Goal: Task Accomplishment & Management: Manage account settings

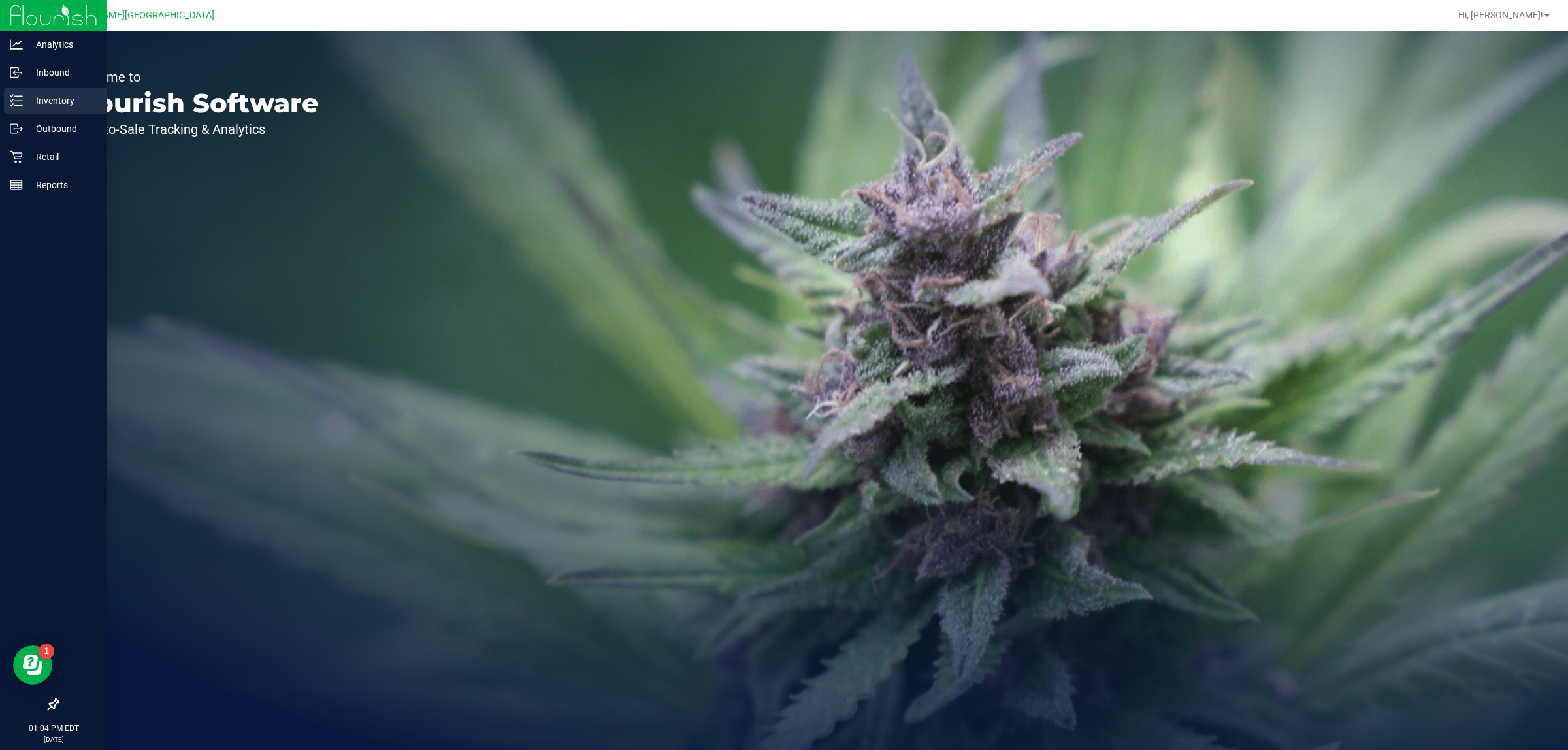
click at [47, 107] on p "Inventory" at bounding box center [62, 100] width 78 height 15
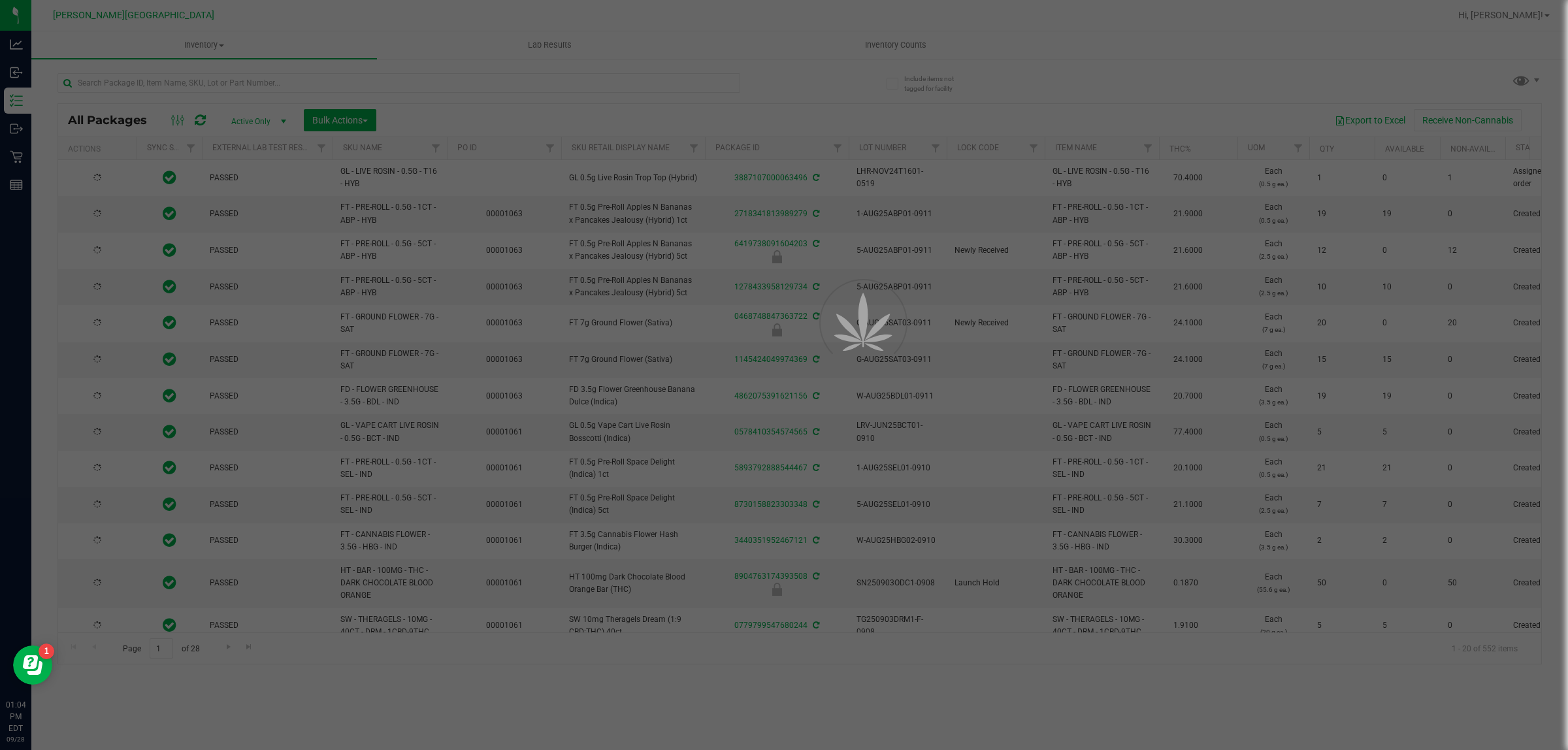
type input "2026-03-16"
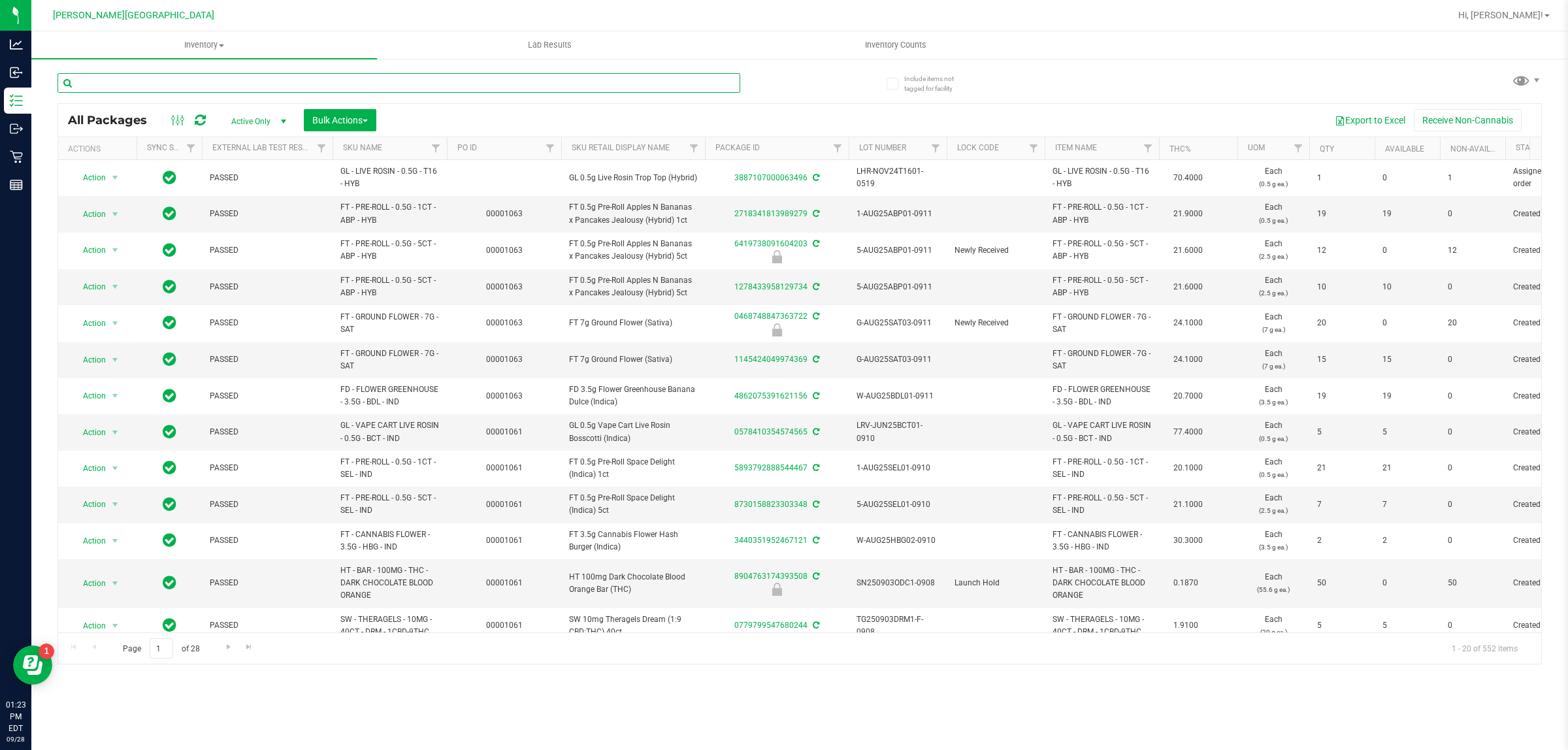
click at [158, 88] on input "text" at bounding box center [398, 82] width 682 height 19
click at [103, 81] on input "text" at bounding box center [398, 82] width 682 height 19
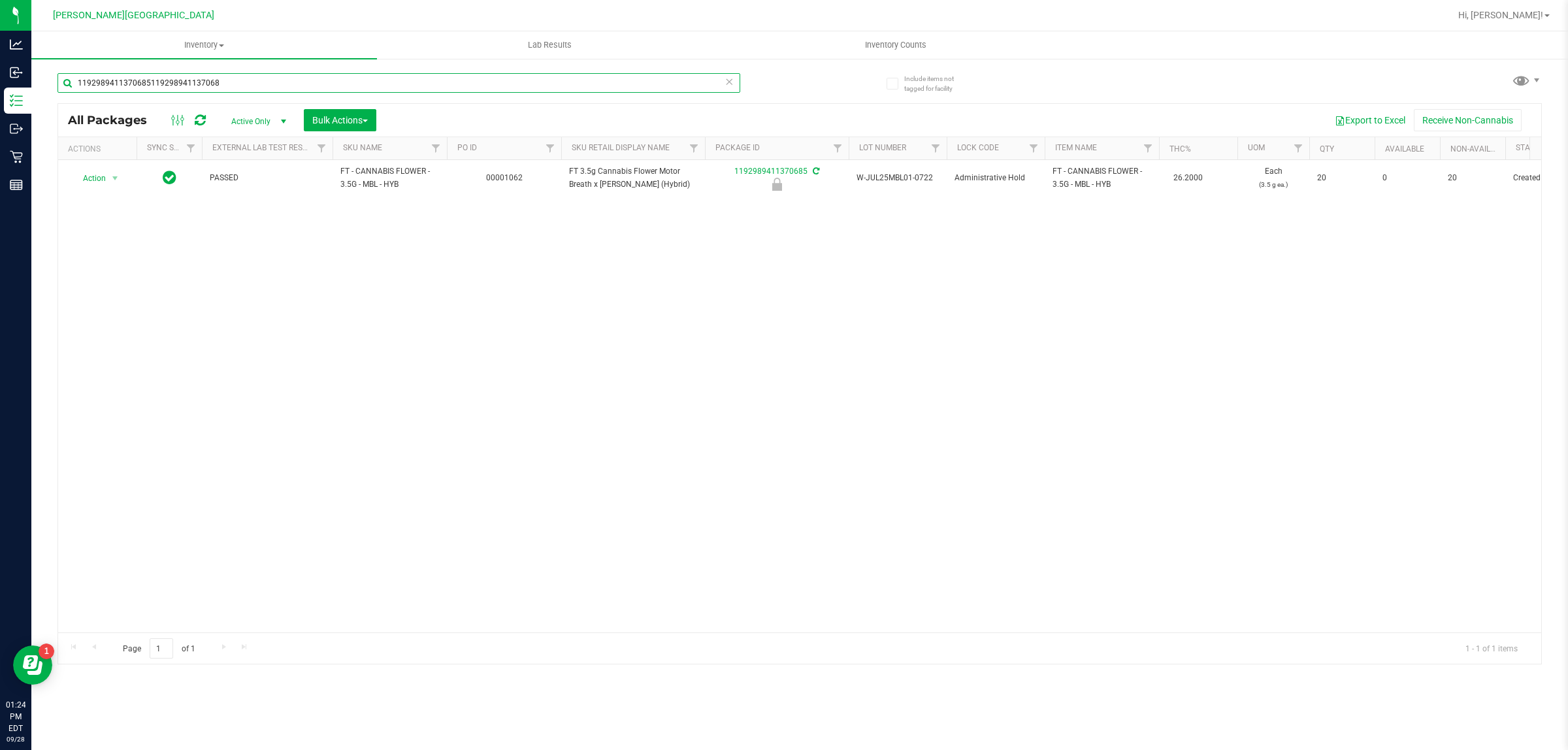
type input "11929894113706851192989411370685"
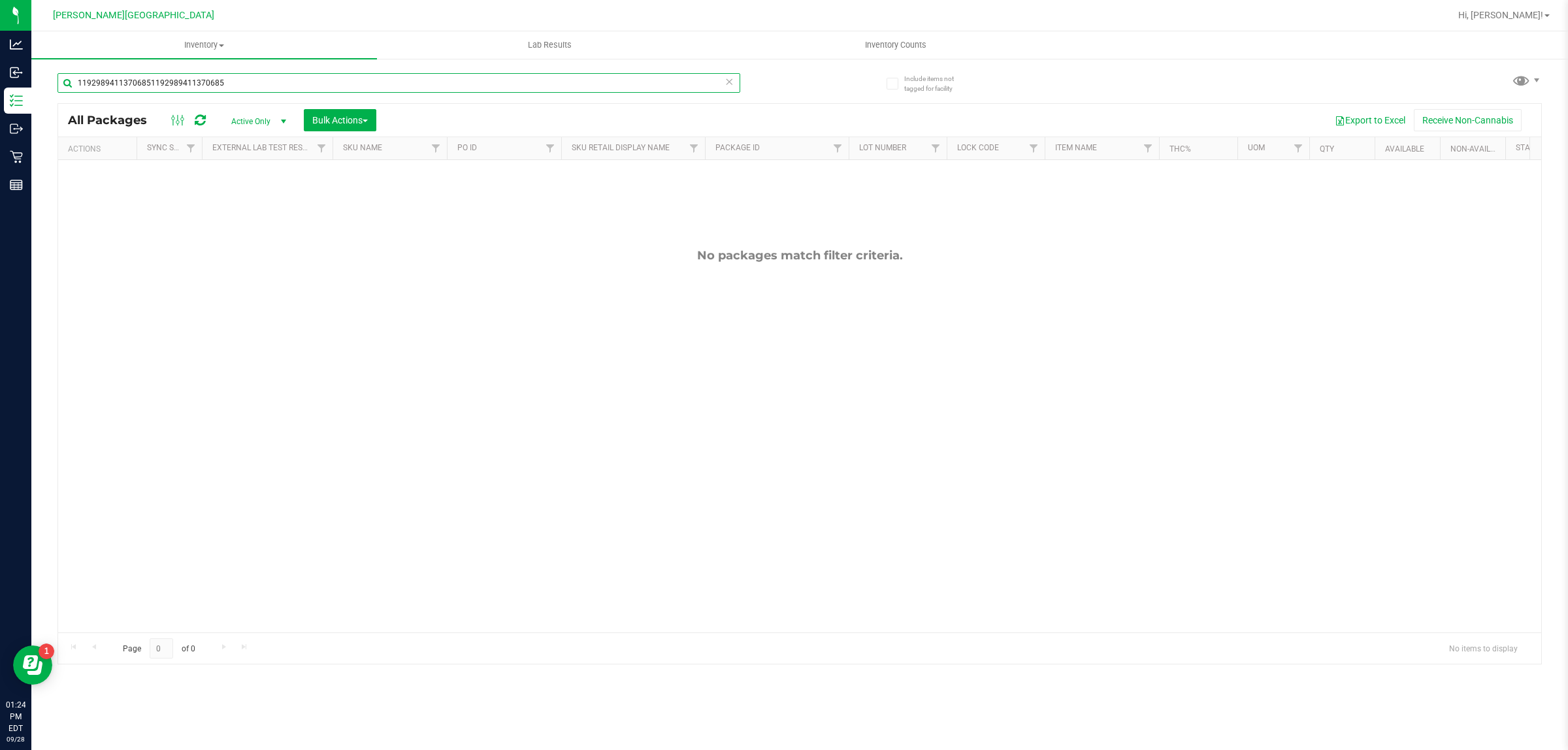
drag, startPoint x: 236, startPoint y: 82, endPoint x: 63, endPoint y: 118, distance: 176.7
click at [63, 118] on div "11929894113706851192989411370685 All Packages Active Only Active Only Lab Sampl…" at bounding box center [799, 363] width 1484 height 603
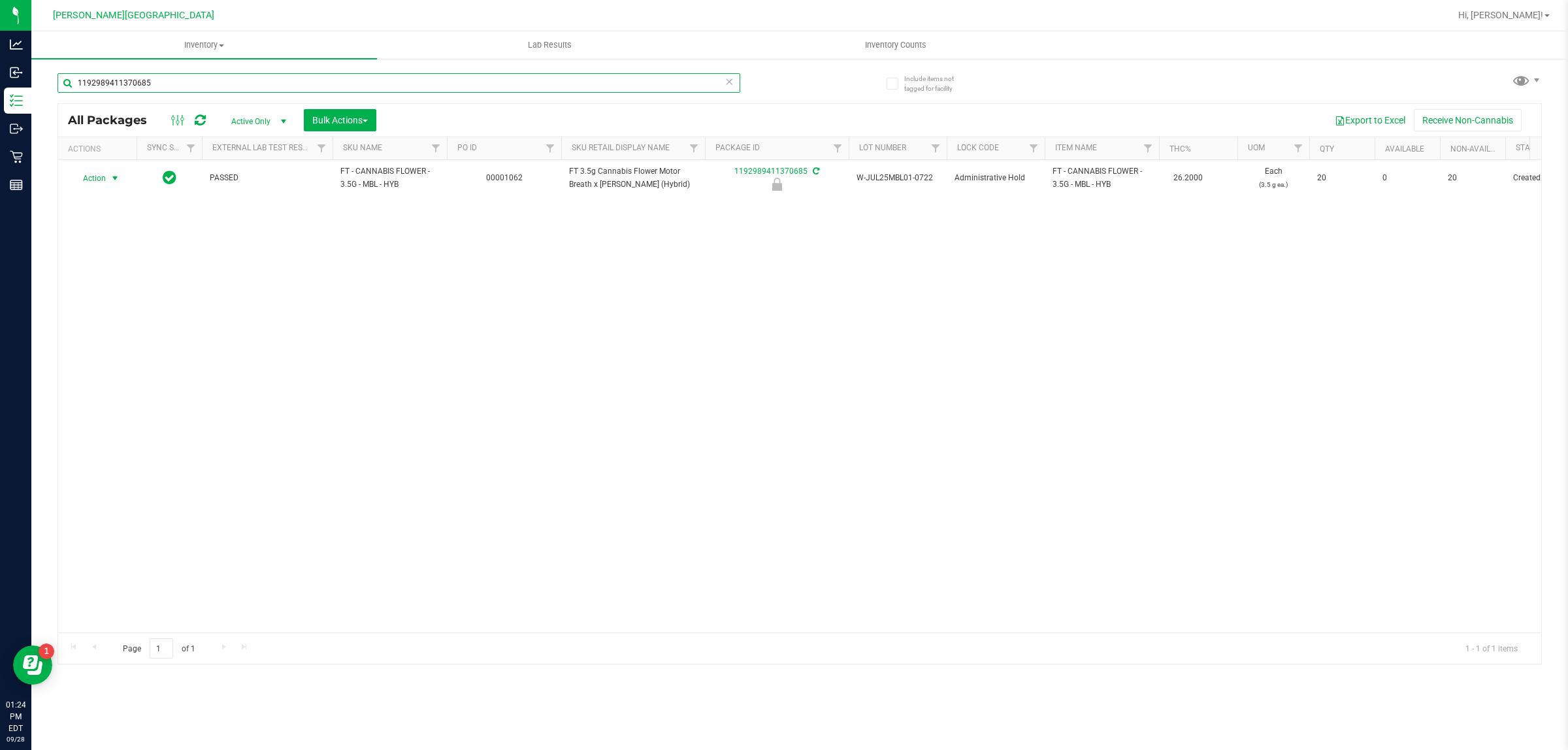
type input "1192989411370685"
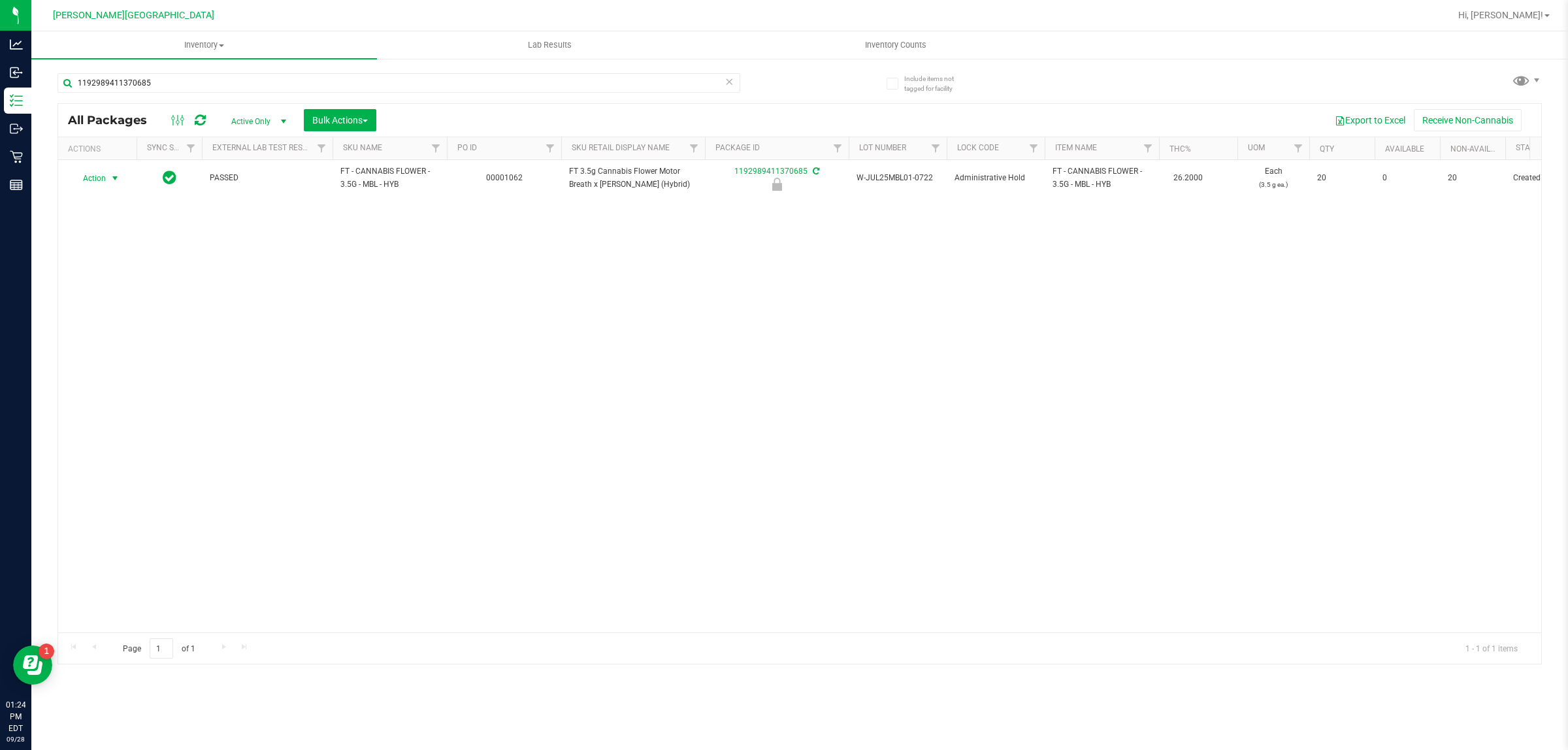
click at [101, 178] on span "Action" at bounding box center [89, 179] width 36 height 19
click at [112, 324] on li "Unlock package" at bounding box center [114, 333] width 84 height 19
click at [247, 383] on div "Action Action Adjust qty Create package Edit attributes Global inventory Locate…" at bounding box center [799, 396] width 1482 height 472
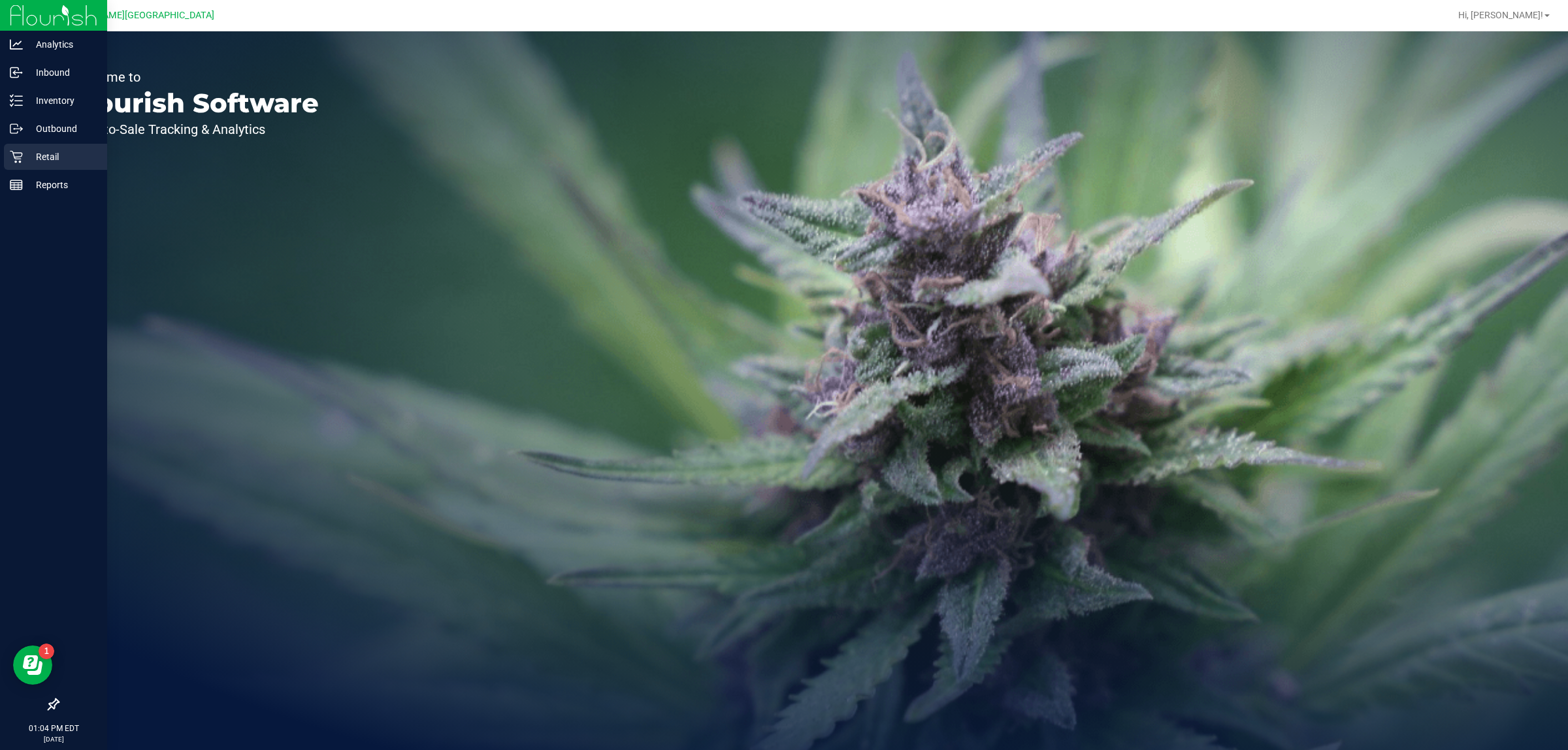
click at [17, 150] on icon at bounding box center [16, 156] width 13 height 13
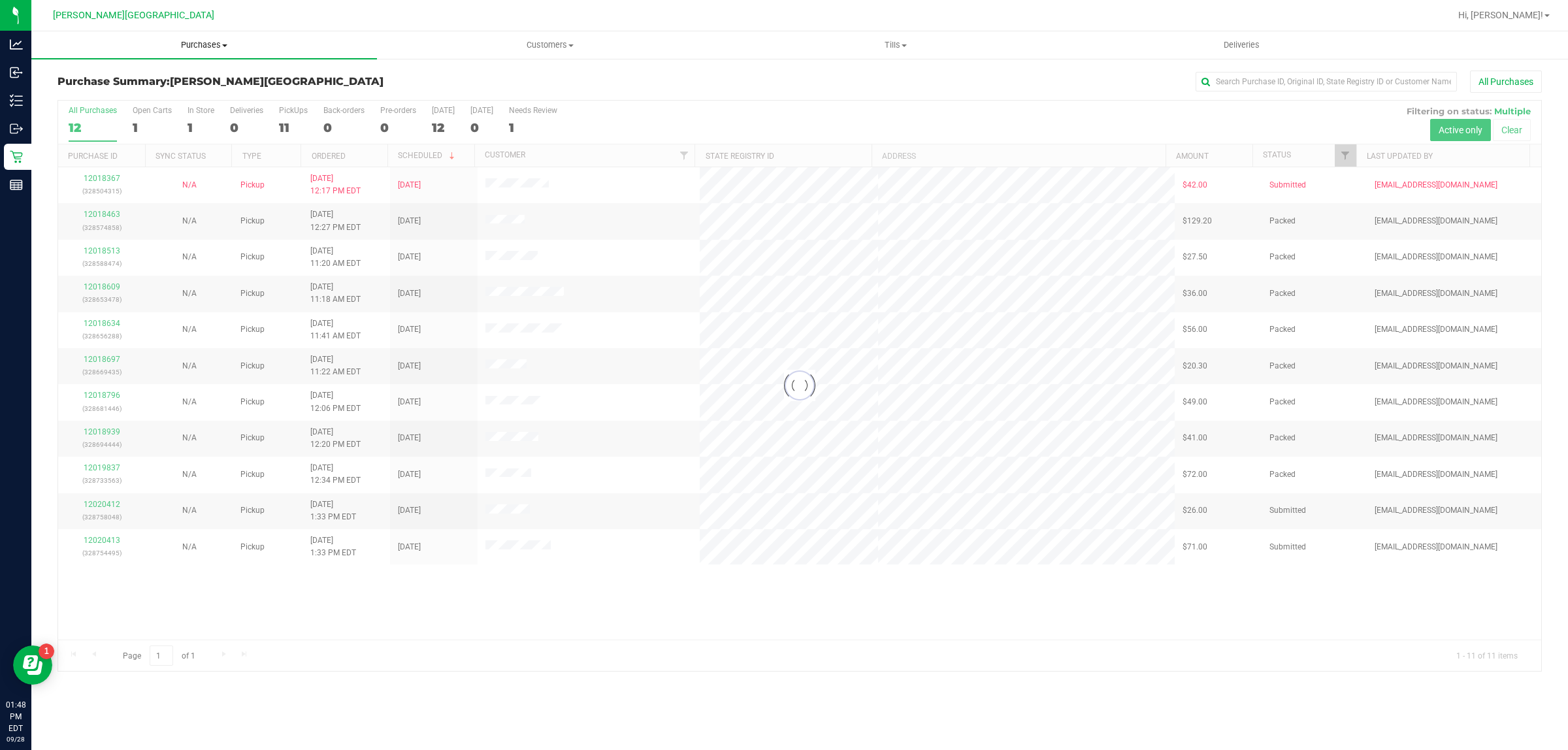
click at [218, 53] on uib-tab-heading "Purchases Summary of purchases Fulfillment All purchases" at bounding box center [204, 45] width 346 height 27
click at [123, 95] on li "Fulfillment" at bounding box center [204, 94] width 346 height 15
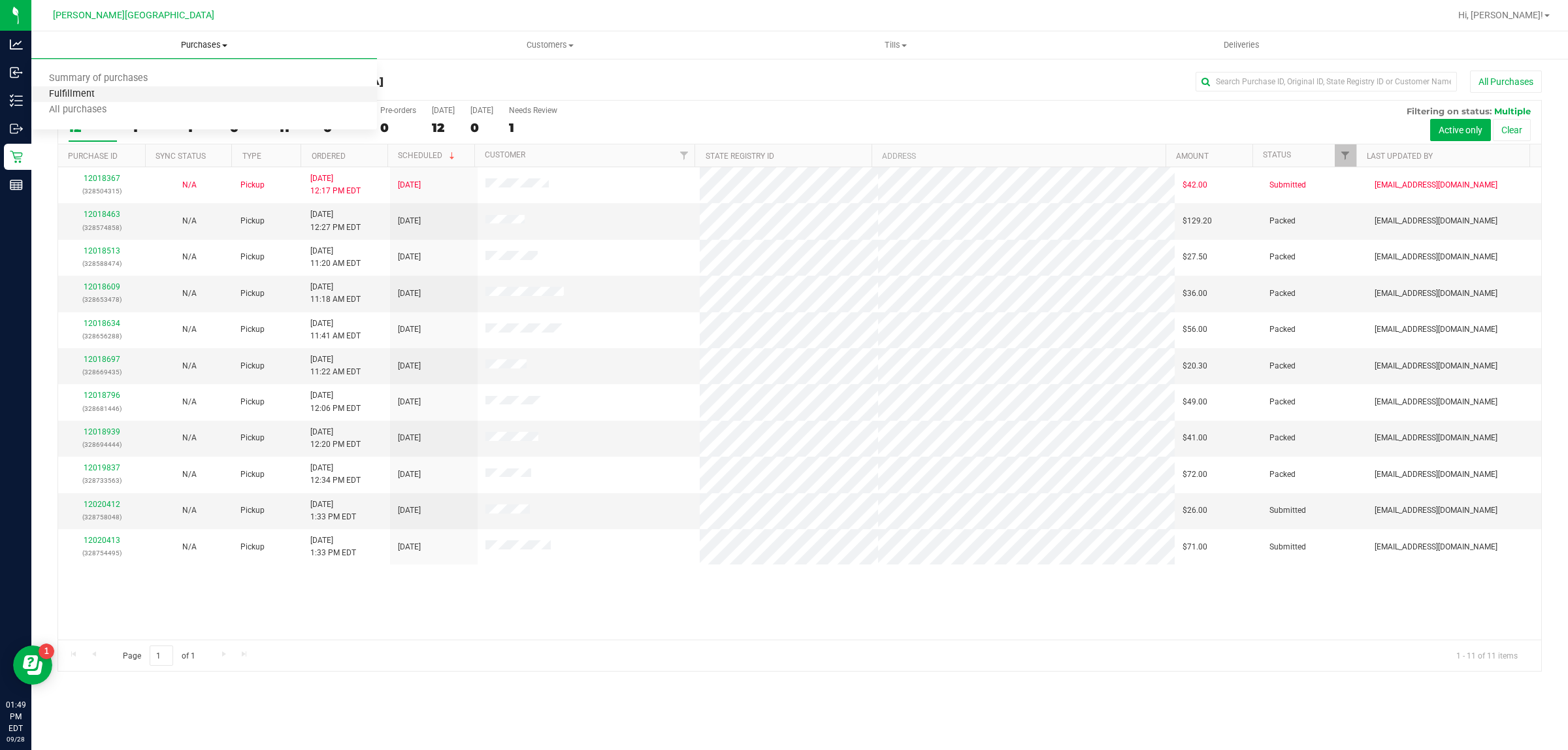
click at [81, 98] on span "Fulfillment" at bounding box center [72, 94] width 81 height 11
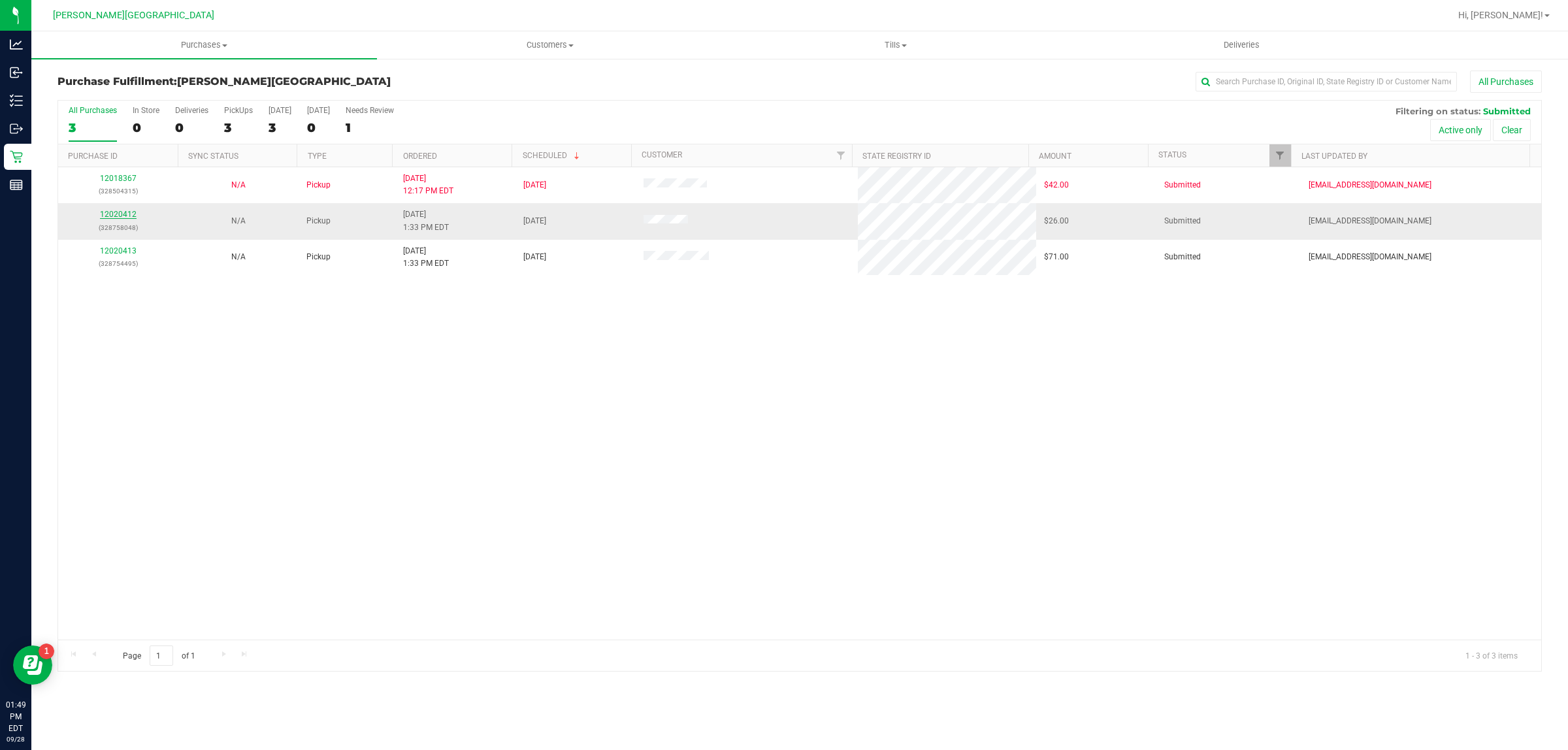
click at [124, 217] on link "12020412" at bounding box center [118, 214] width 36 height 9
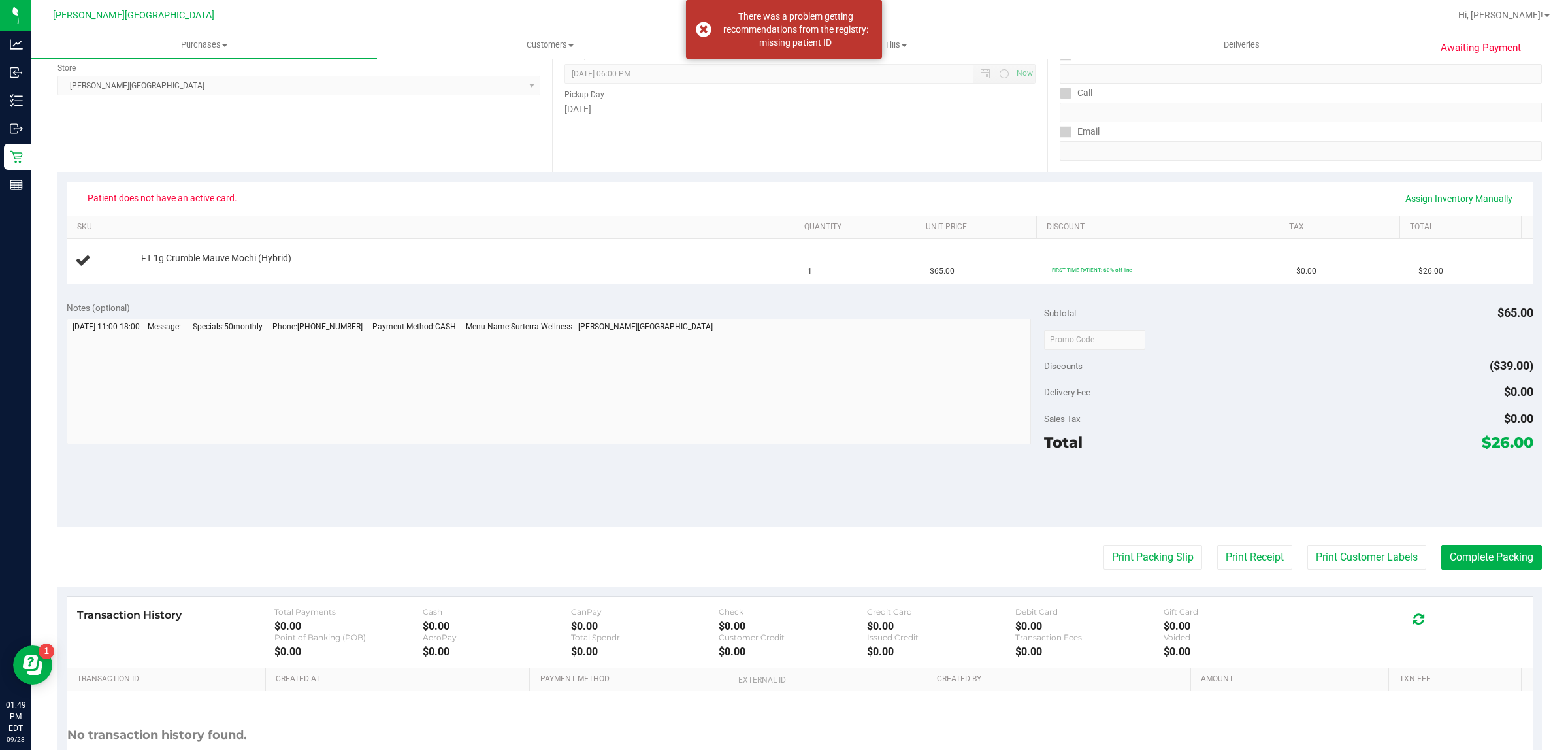
scroll to position [245, 0]
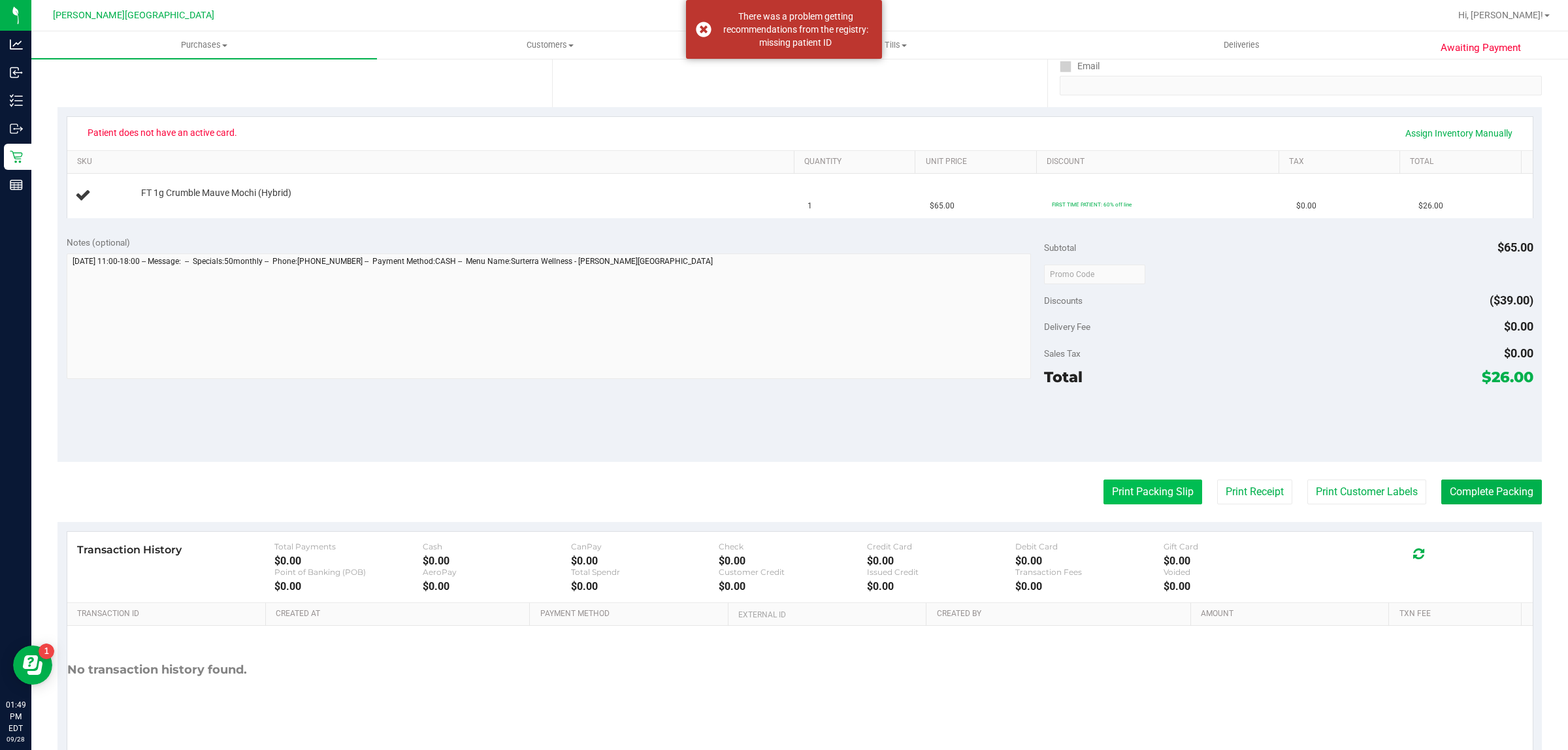
click at [1121, 492] on button "Print Packing Slip" at bounding box center [1153, 492] width 98 height 25
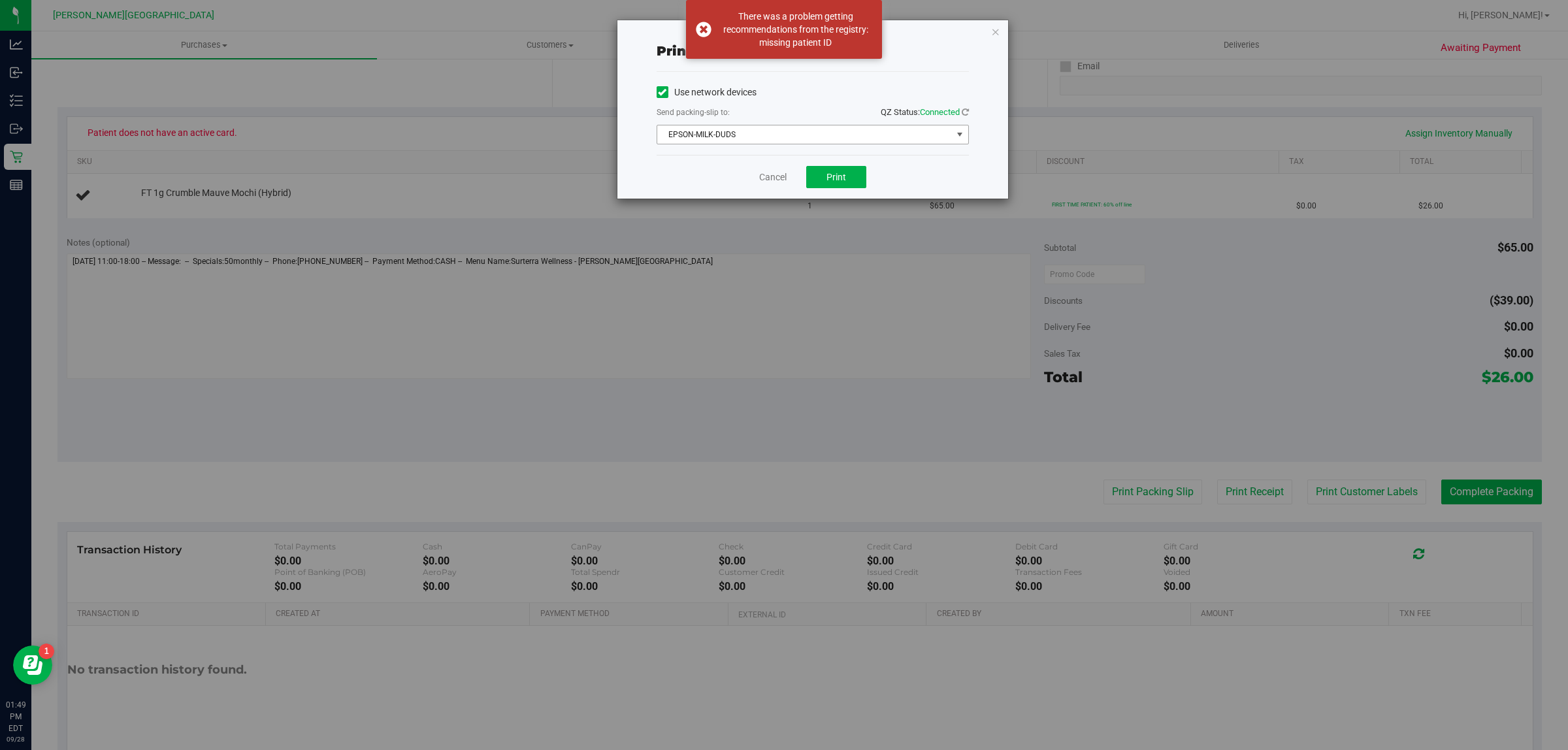
click at [750, 142] on span "EPSON-MILK-DUDS" at bounding box center [804, 135] width 295 height 19
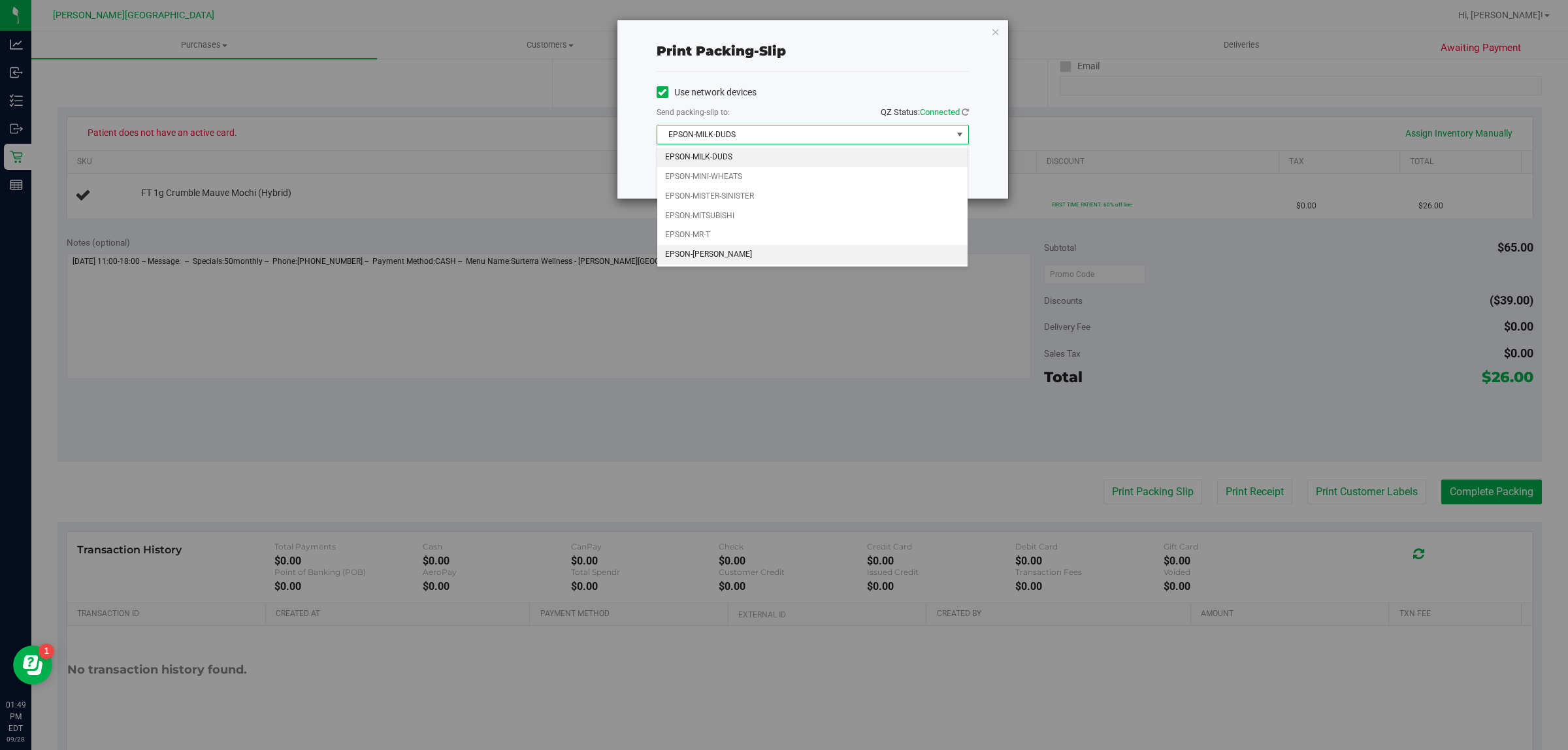
click at [716, 253] on li "EPSON-[PERSON_NAME]" at bounding box center [812, 254] width 311 height 19
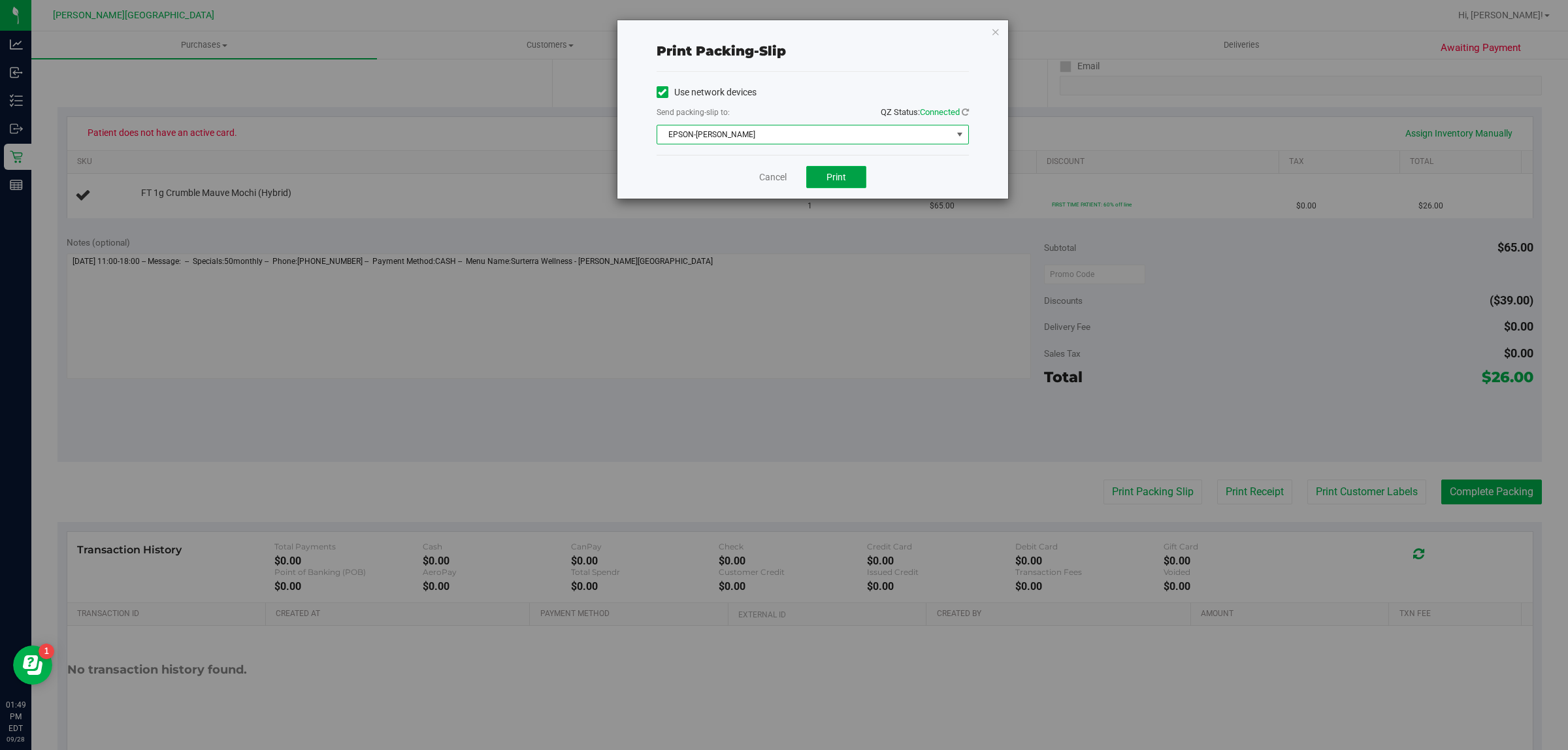
click at [844, 182] on span "Print" at bounding box center [836, 177] width 19 height 10
click at [781, 171] on link "Cancel" at bounding box center [772, 177] width 27 height 14
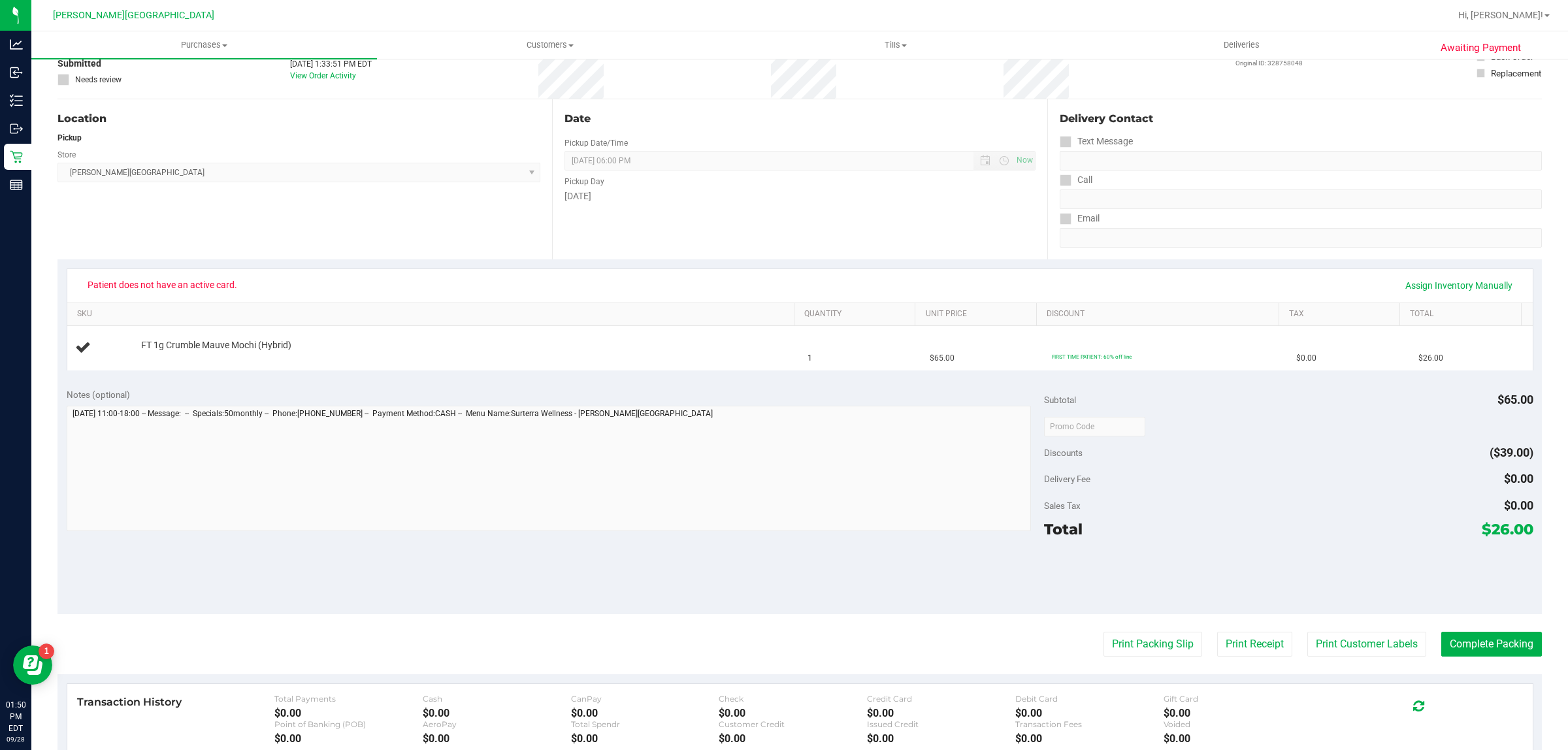
scroll to position [0, 0]
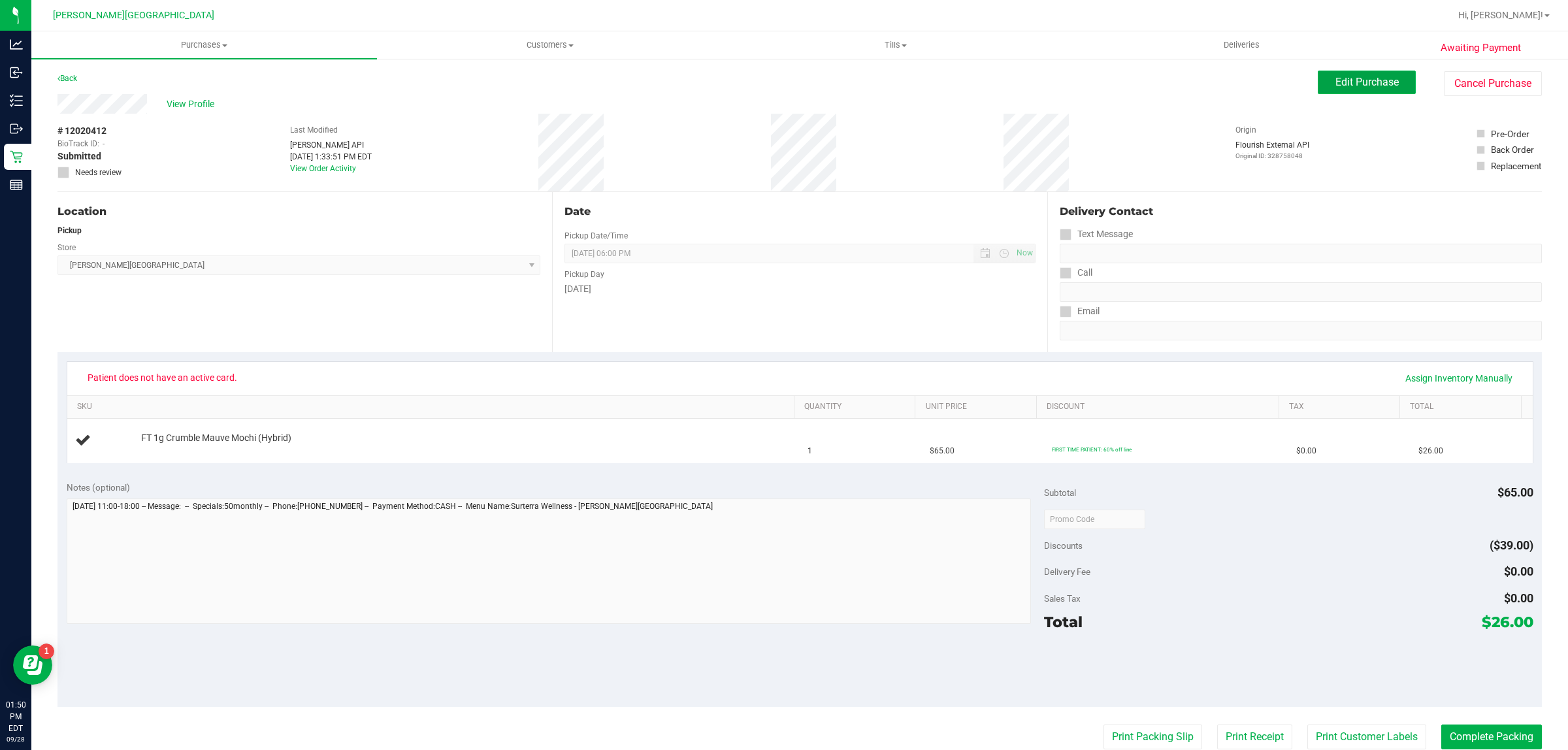
click at [1320, 81] on button "Edit Purchase" at bounding box center [1366, 82] width 98 height 24
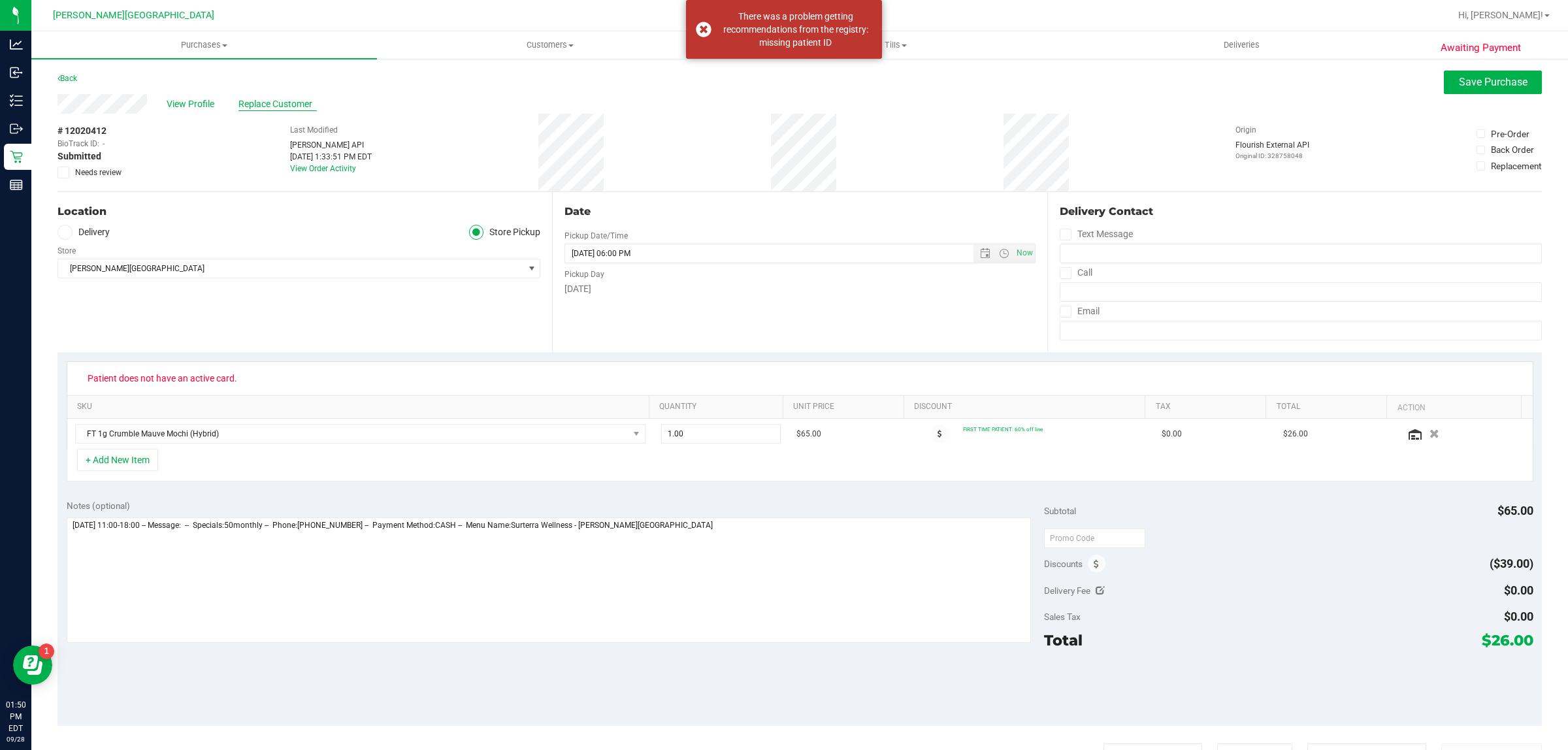
click at [269, 106] on span "Replace Customer" at bounding box center [277, 104] width 78 height 14
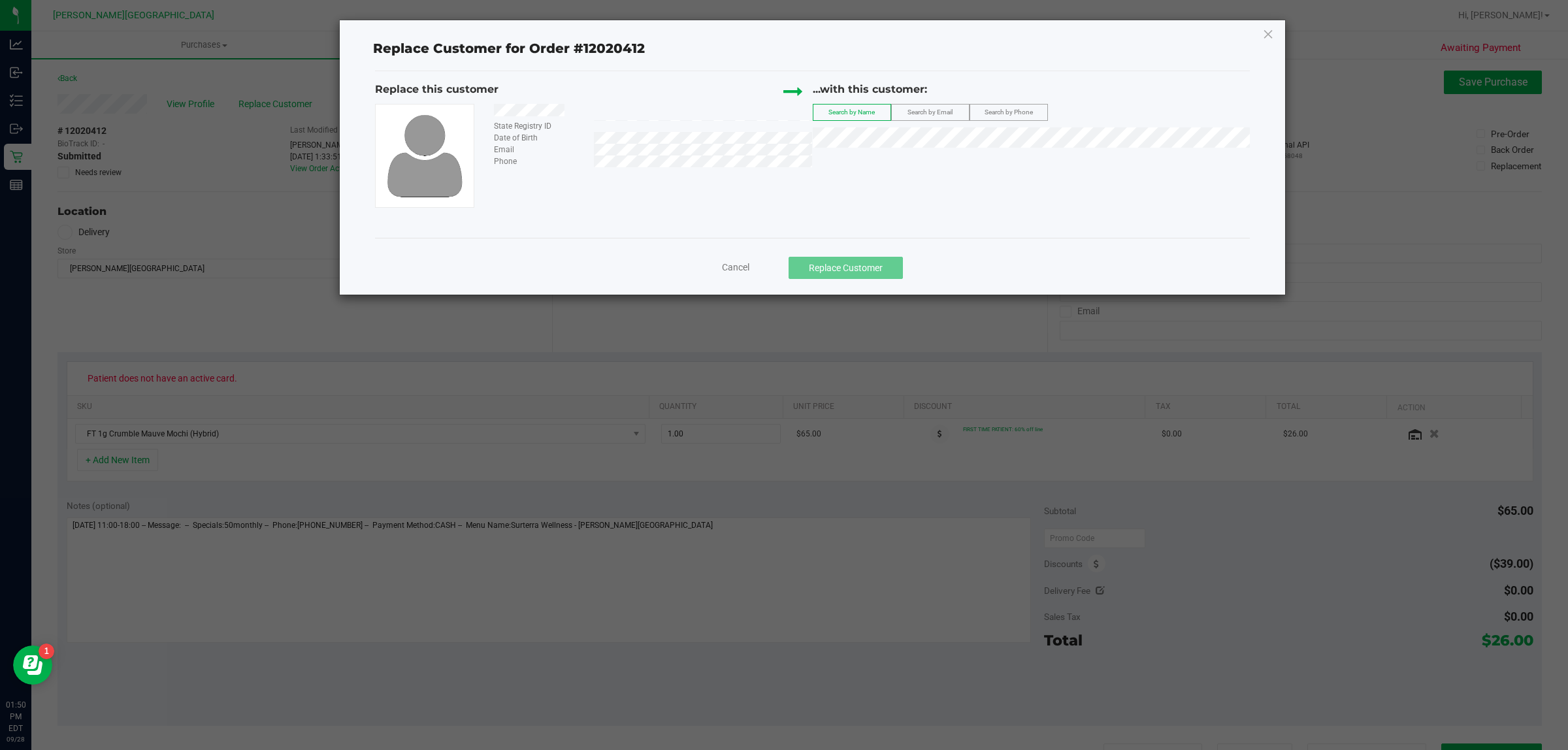
click at [926, 113] on span "Search by Email" at bounding box center [929, 112] width 45 height 7
click at [881, 153] on li "[PERSON_NAME] ([EMAIL_ADDRESS][DOMAIN_NAME])" at bounding box center [1031, 160] width 436 height 19
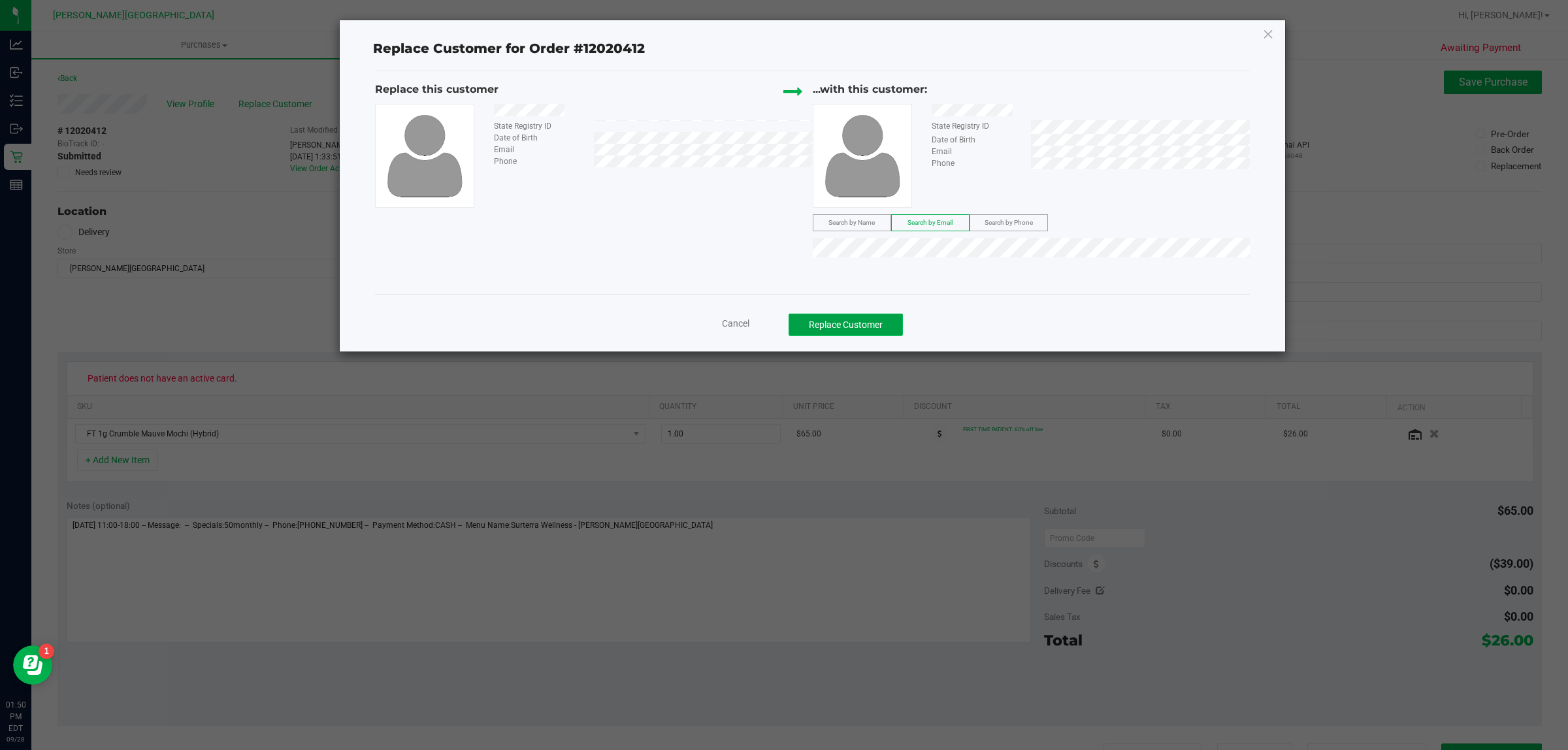
click at [834, 324] on button "Replace Customer" at bounding box center [845, 325] width 114 height 22
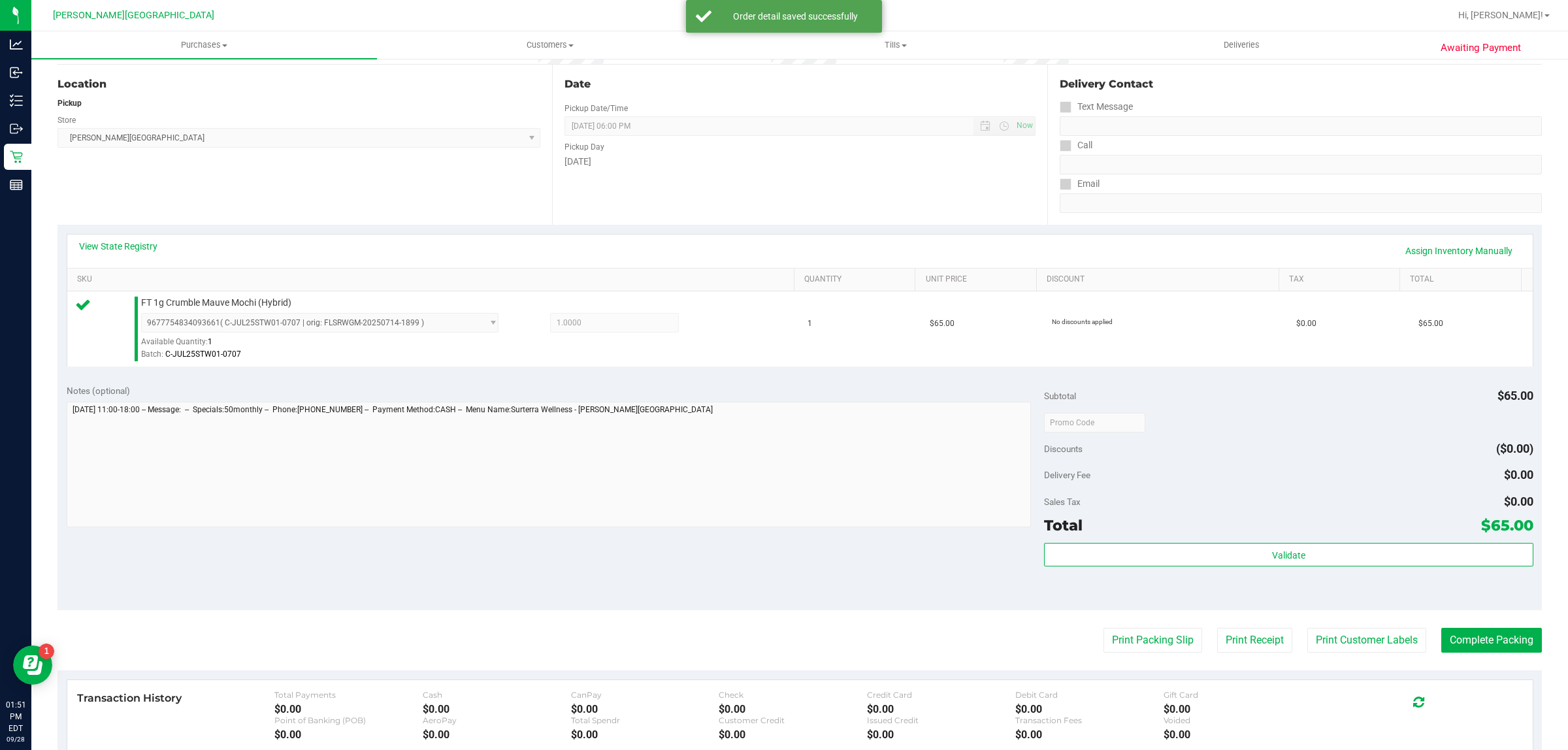
scroll to position [245, 0]
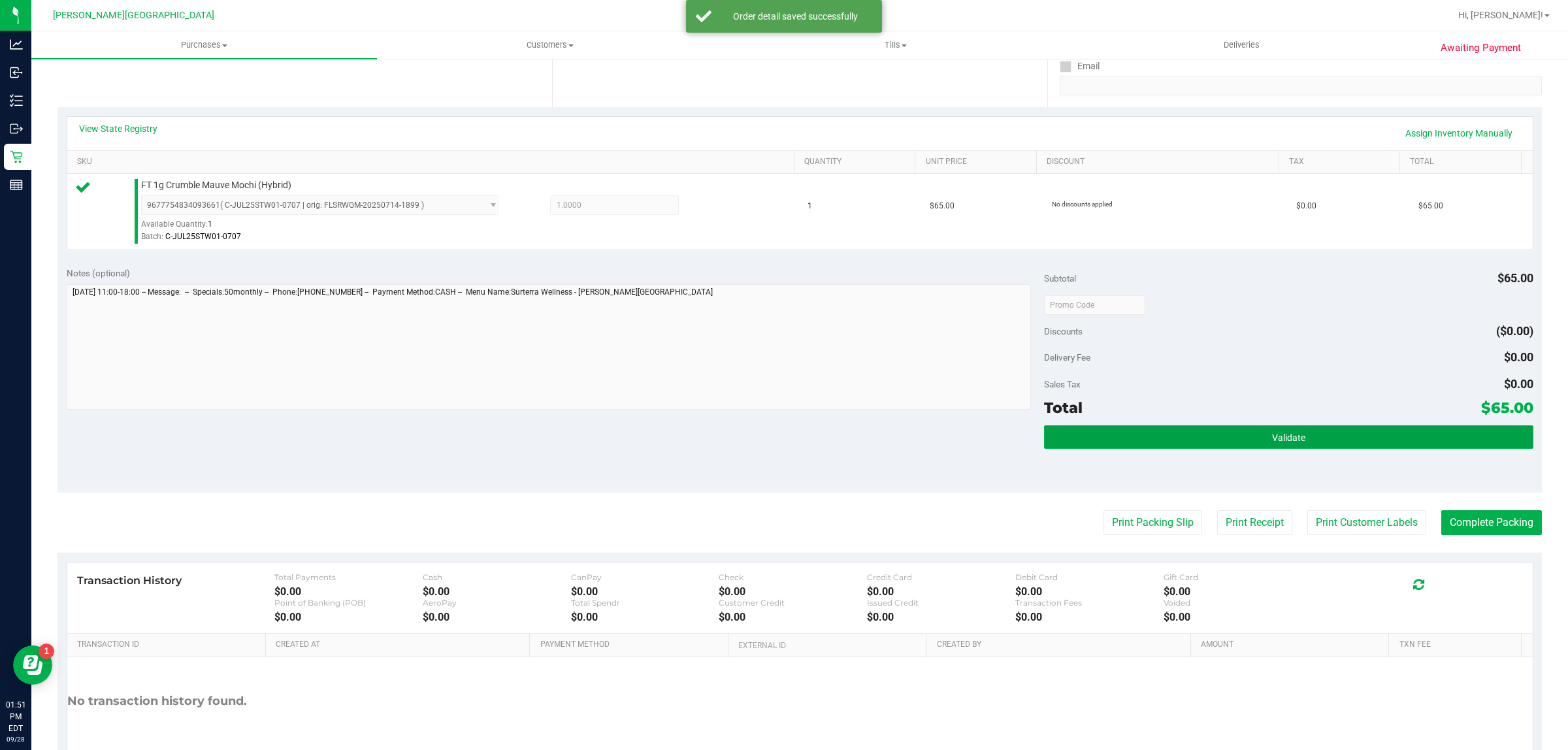
click at [1254, 425] on button "Validate" at bounding box center [1287, 437] width 488 height 24
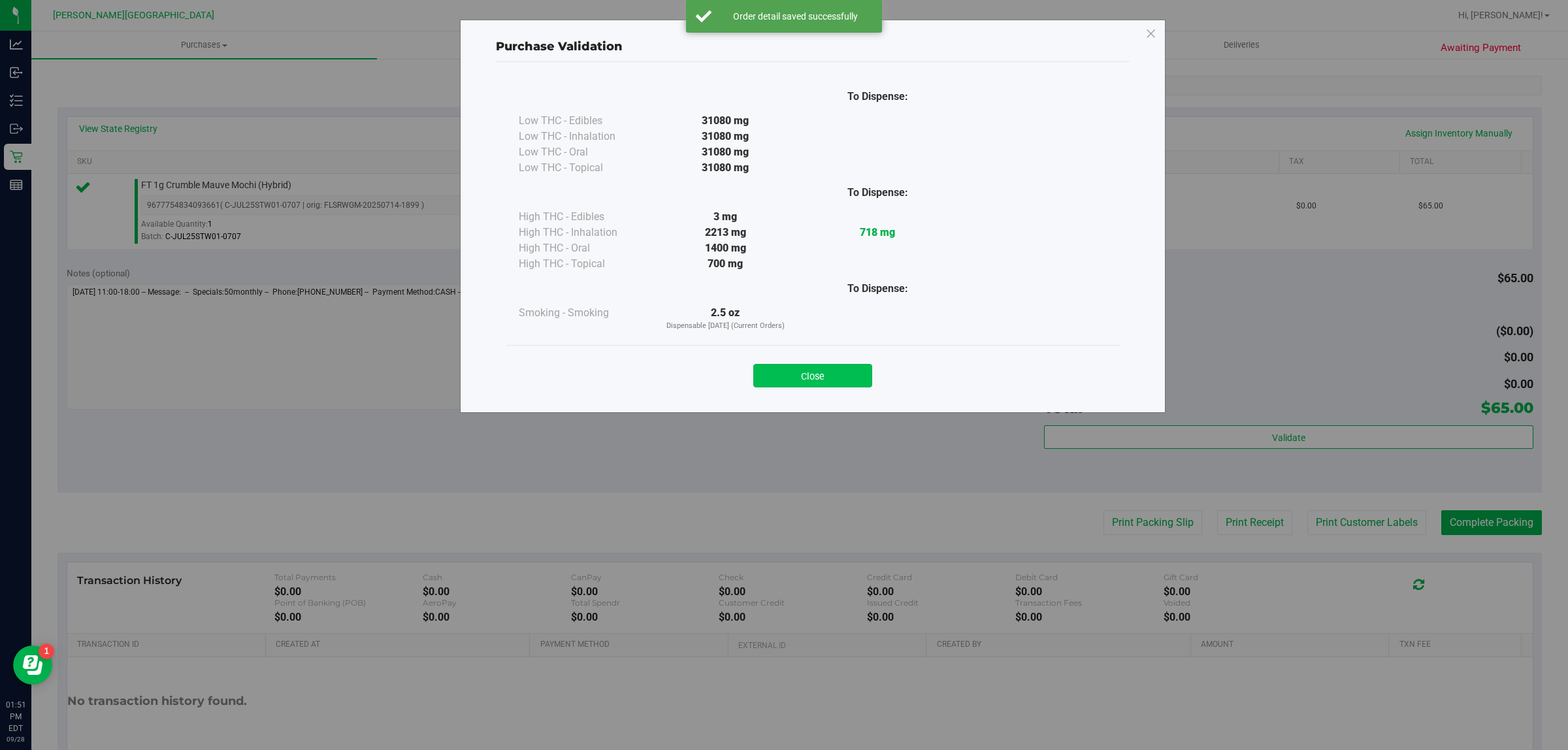
click at [819, 379] on button "Close" at bounding box center [813, 375] width 119 height 24
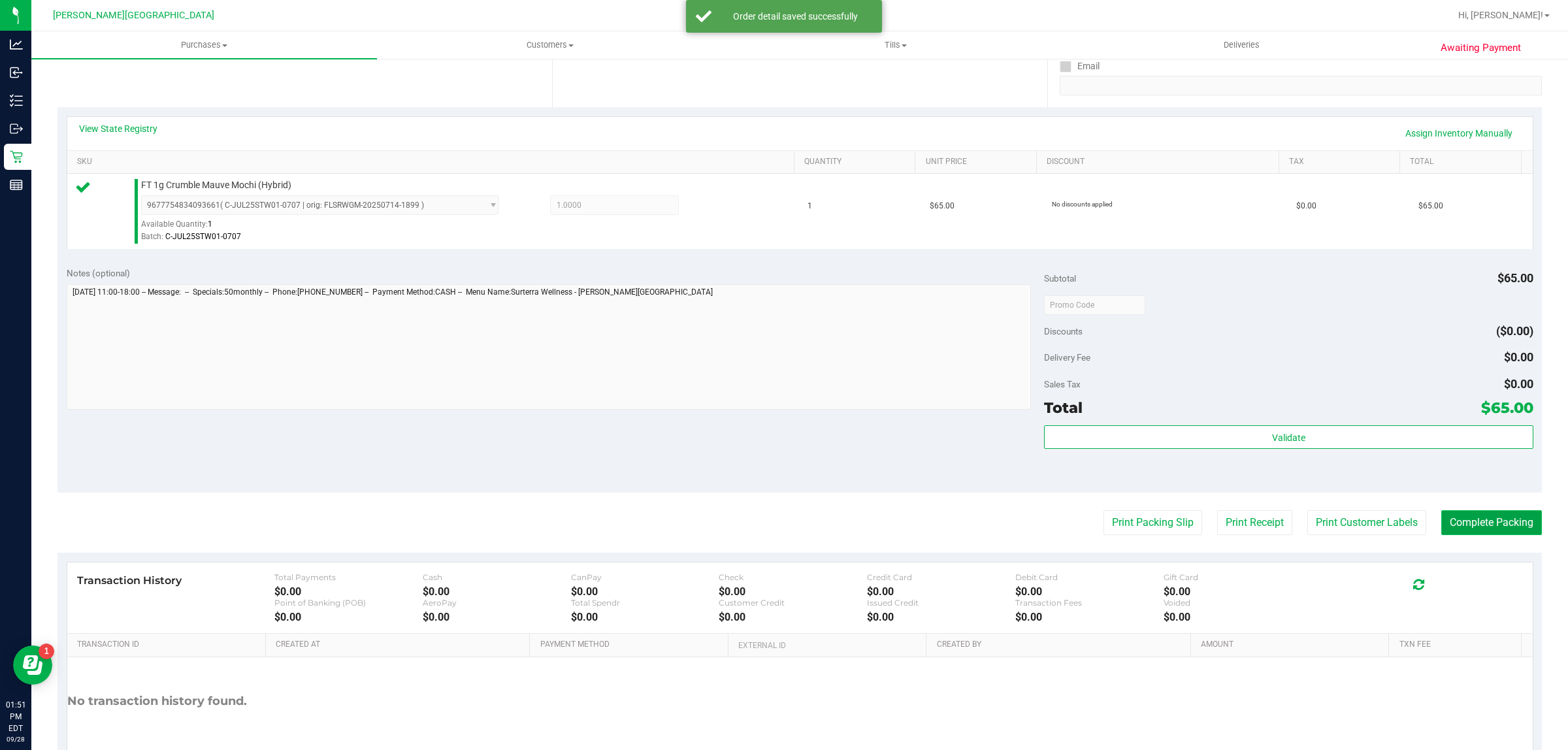
click at [1515, 519] on button "Complete Packing" at bounding box center [1491, 522] width 101 height 25
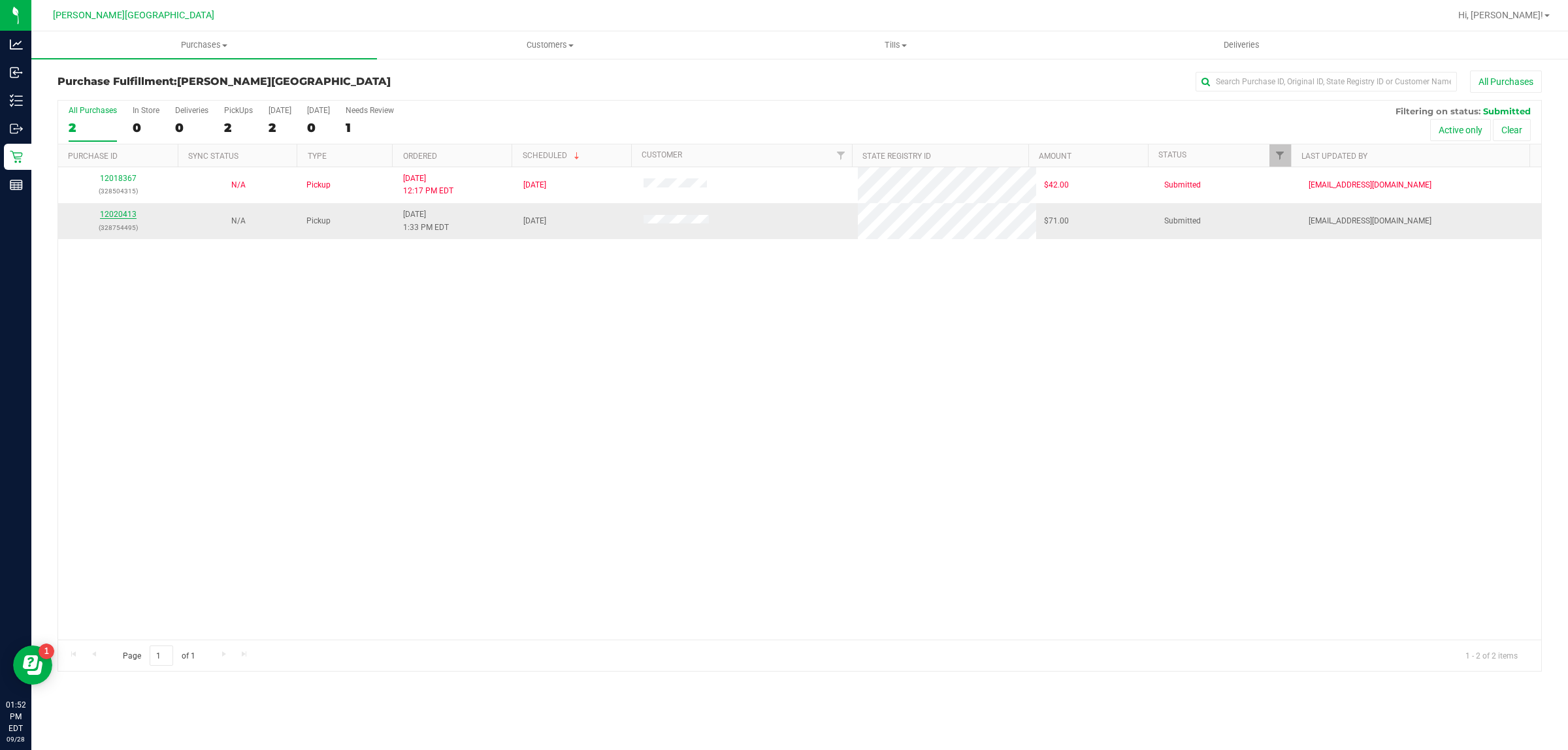
click at [128, 214] on link "12020413" at bounding box center [118, 214] width 36 height 9
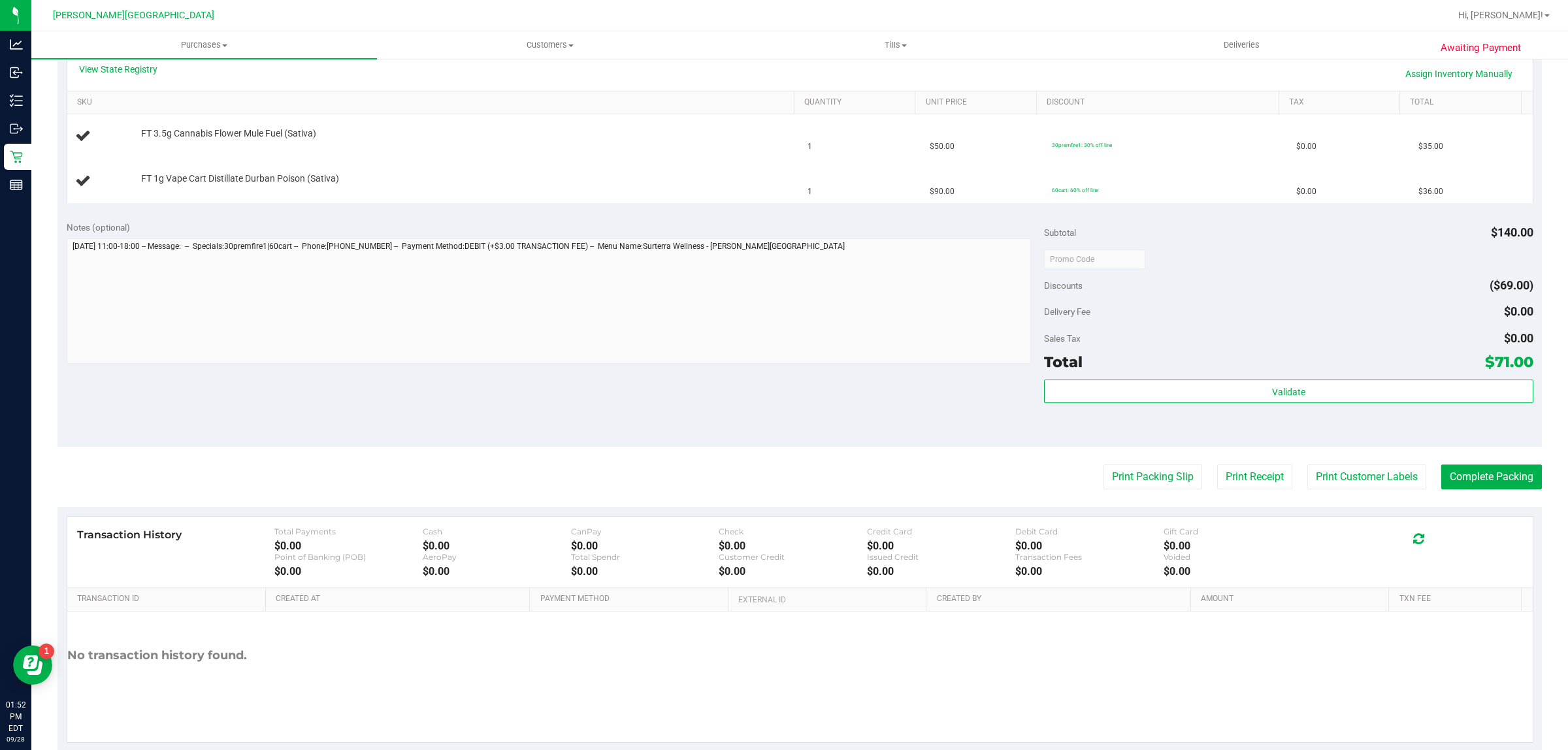
scroll to position [326, 0]
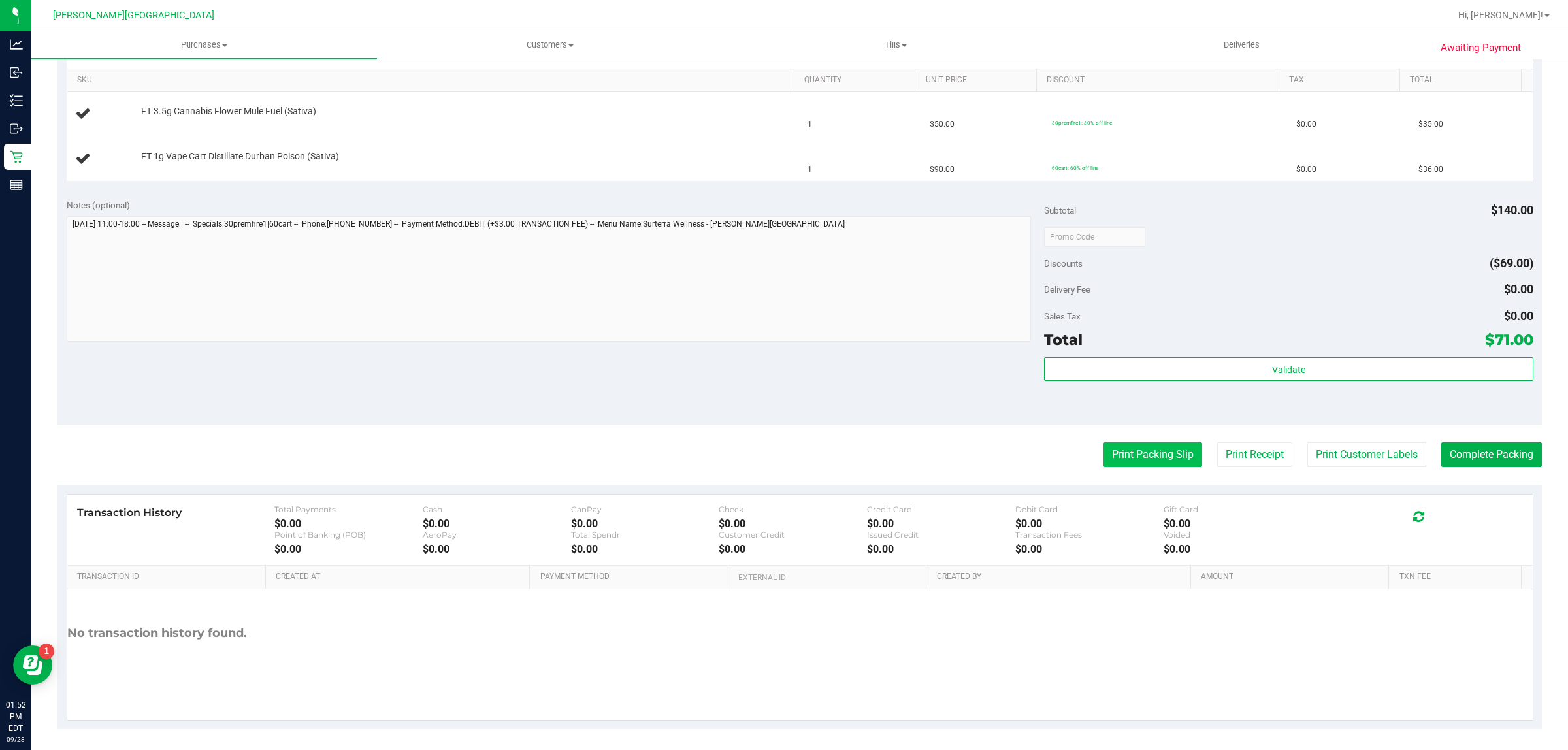
click at [1135, 458] on button "Print Packing Slip" at bounding box center [1153, 454] width 98 height 25
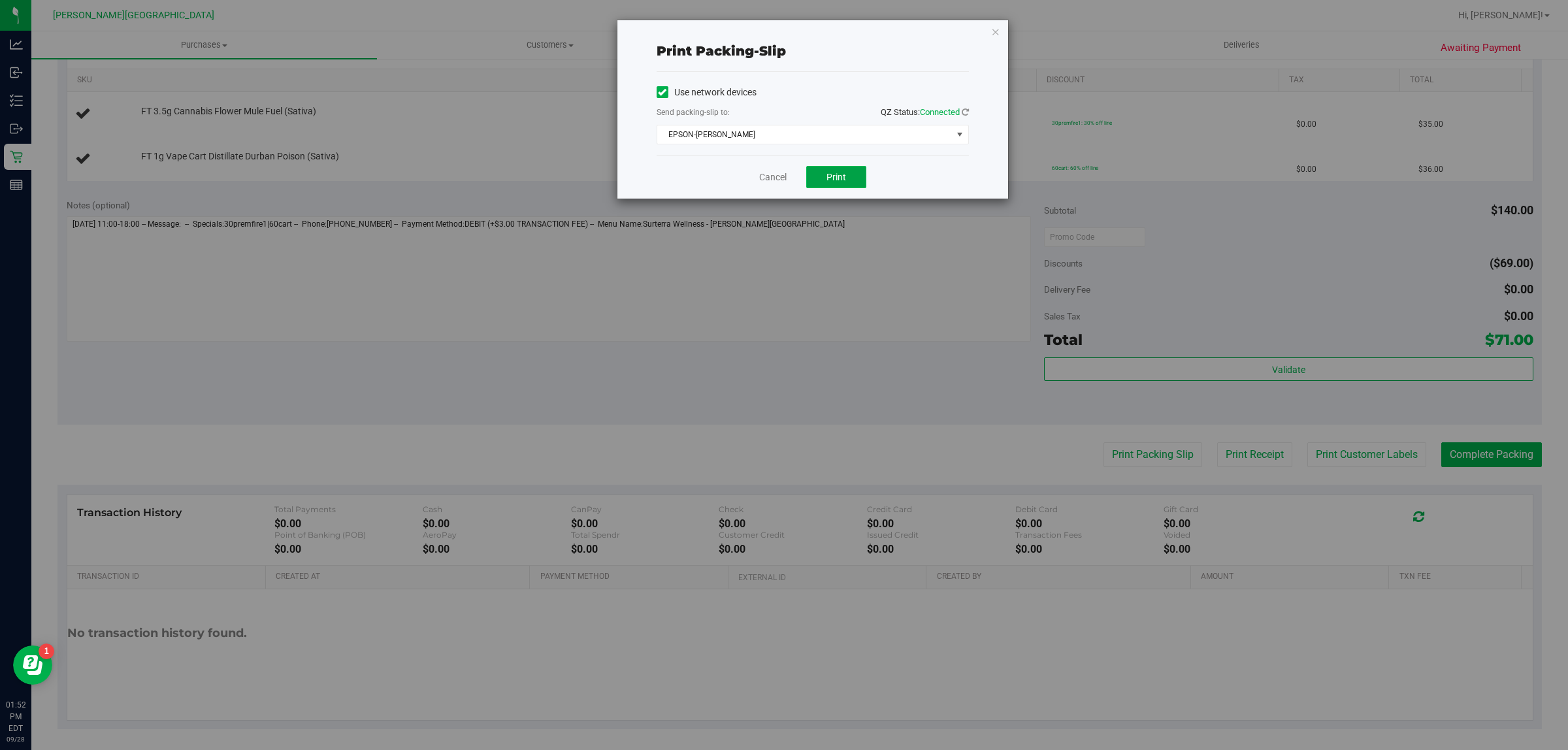
click at [831, 182] on span "Print" at bounding box center [836, 177] width 19 height 10
click at [770, 178] on link "Cancel" at bounding box center [772, 177] width 27 height 14
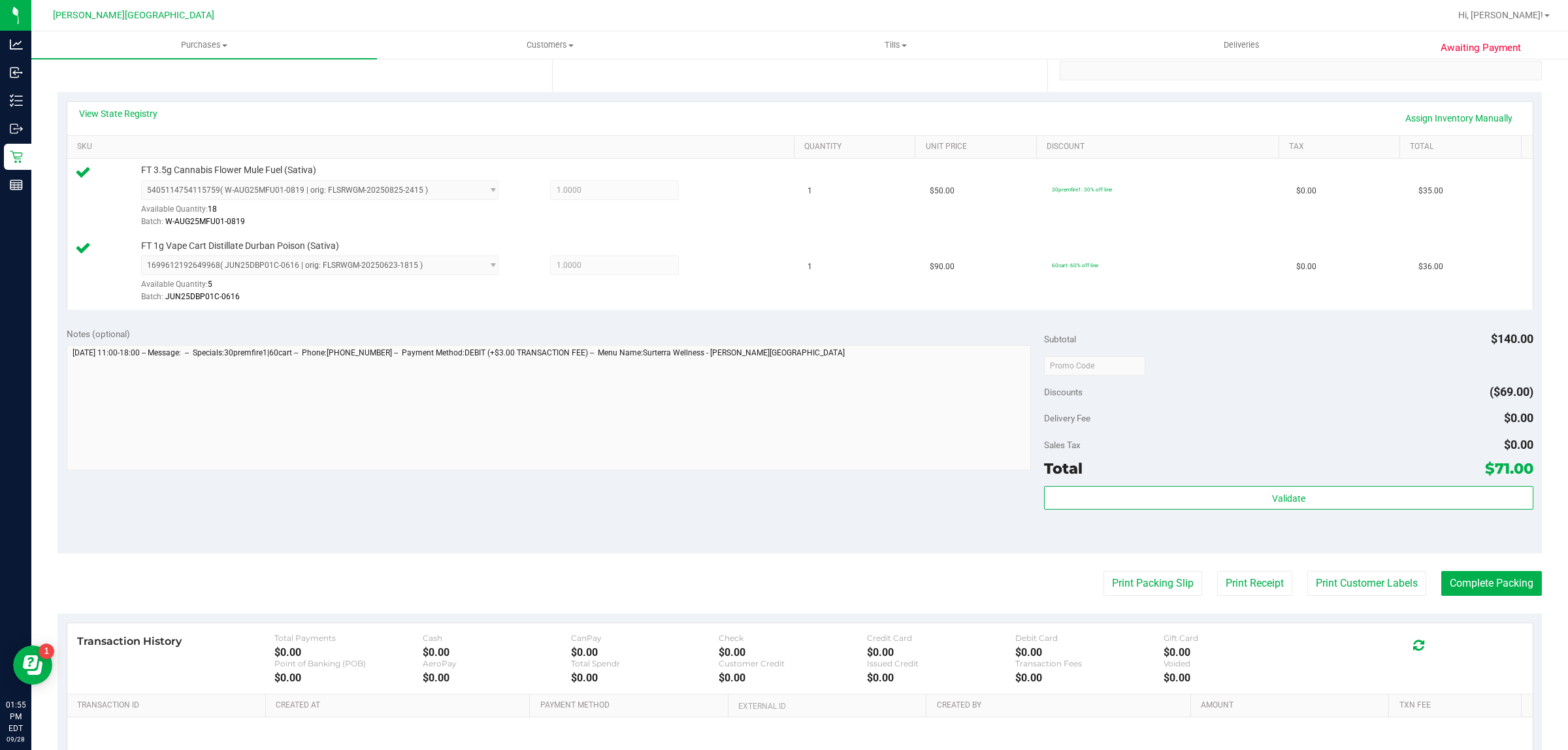
scroll to position [393, 0]
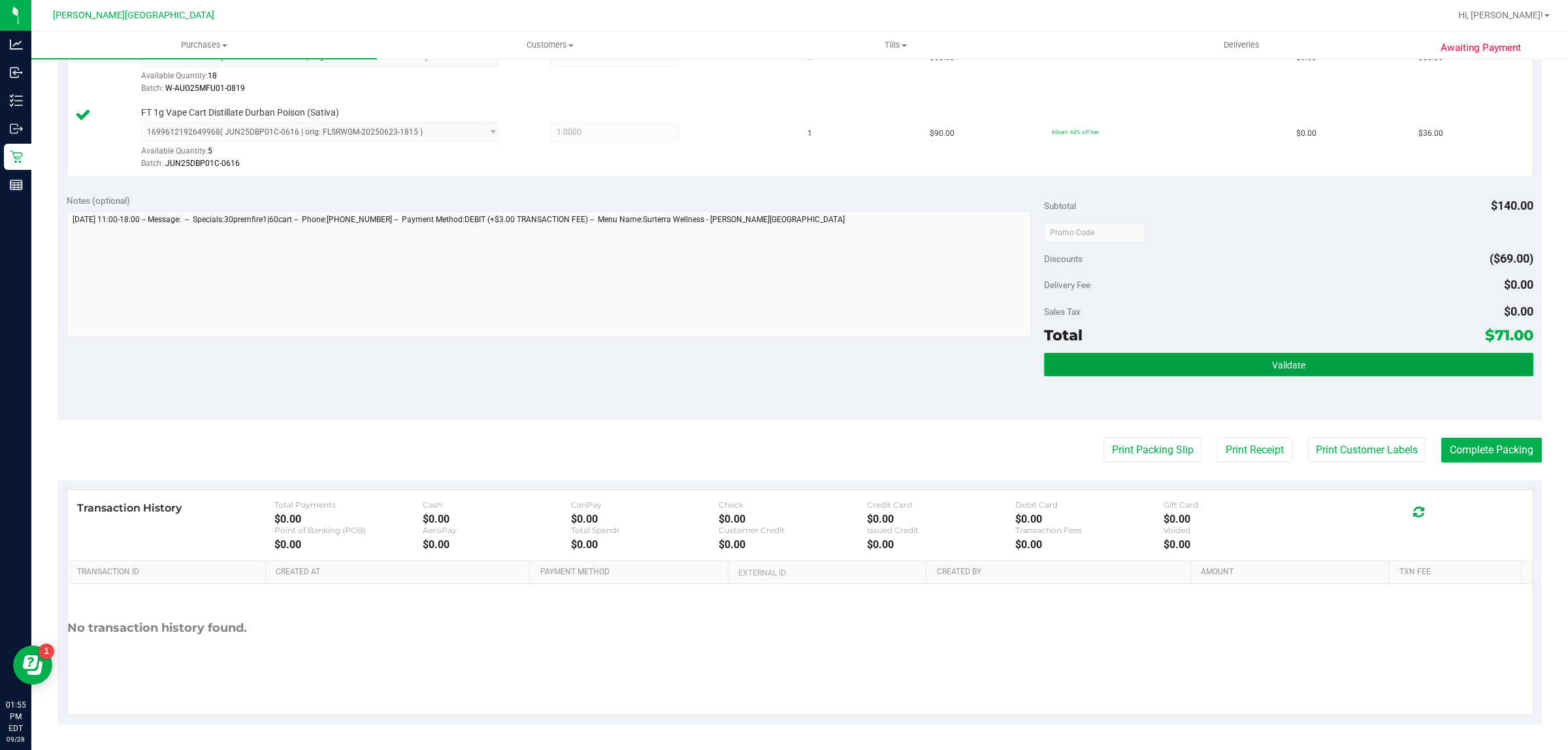
click at [1236, 358] on button "Validate" at bounding box center [1287, 364] width 488 height 24
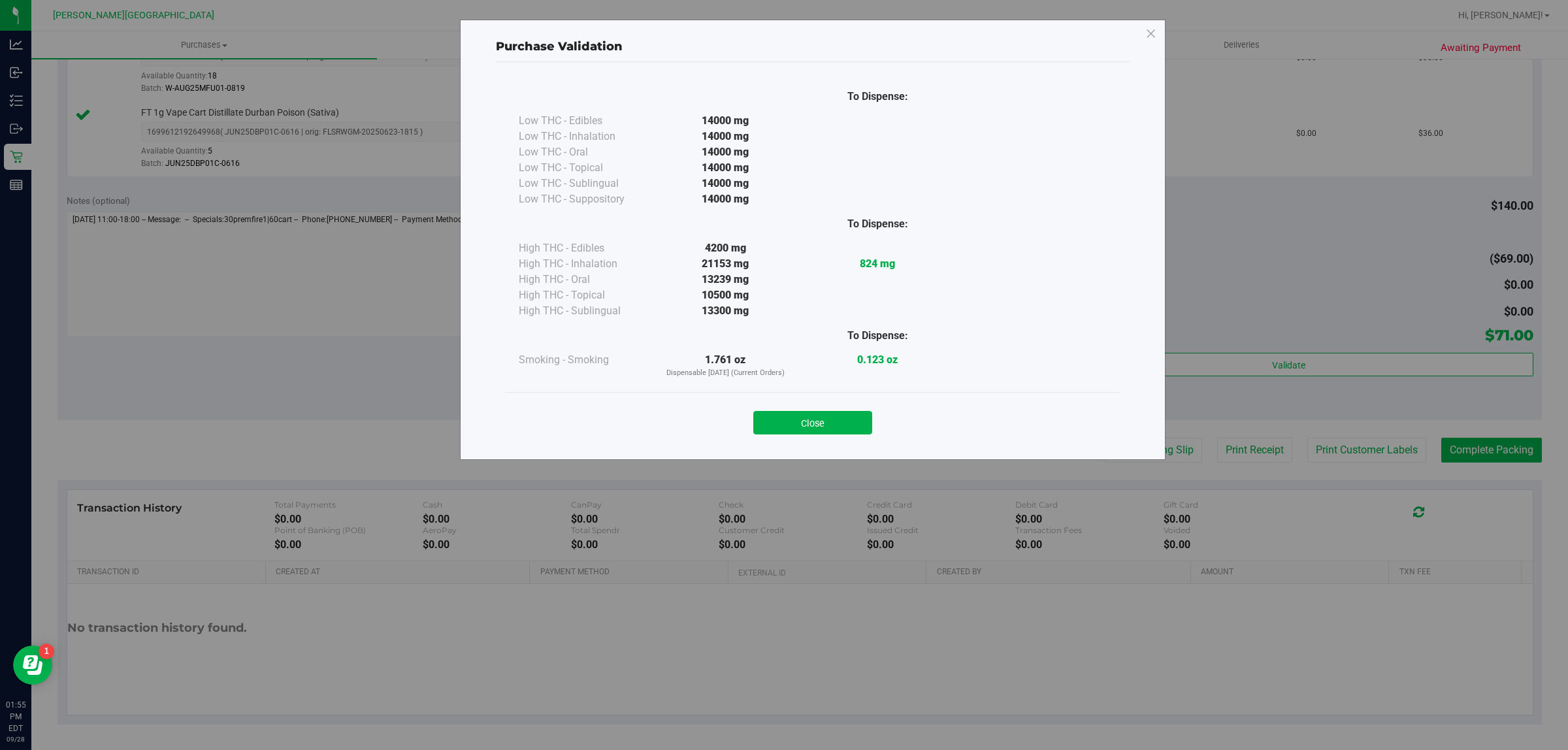
click at [836, 421] on button "Close" at bounding box center [813, 423] width 119 height 24
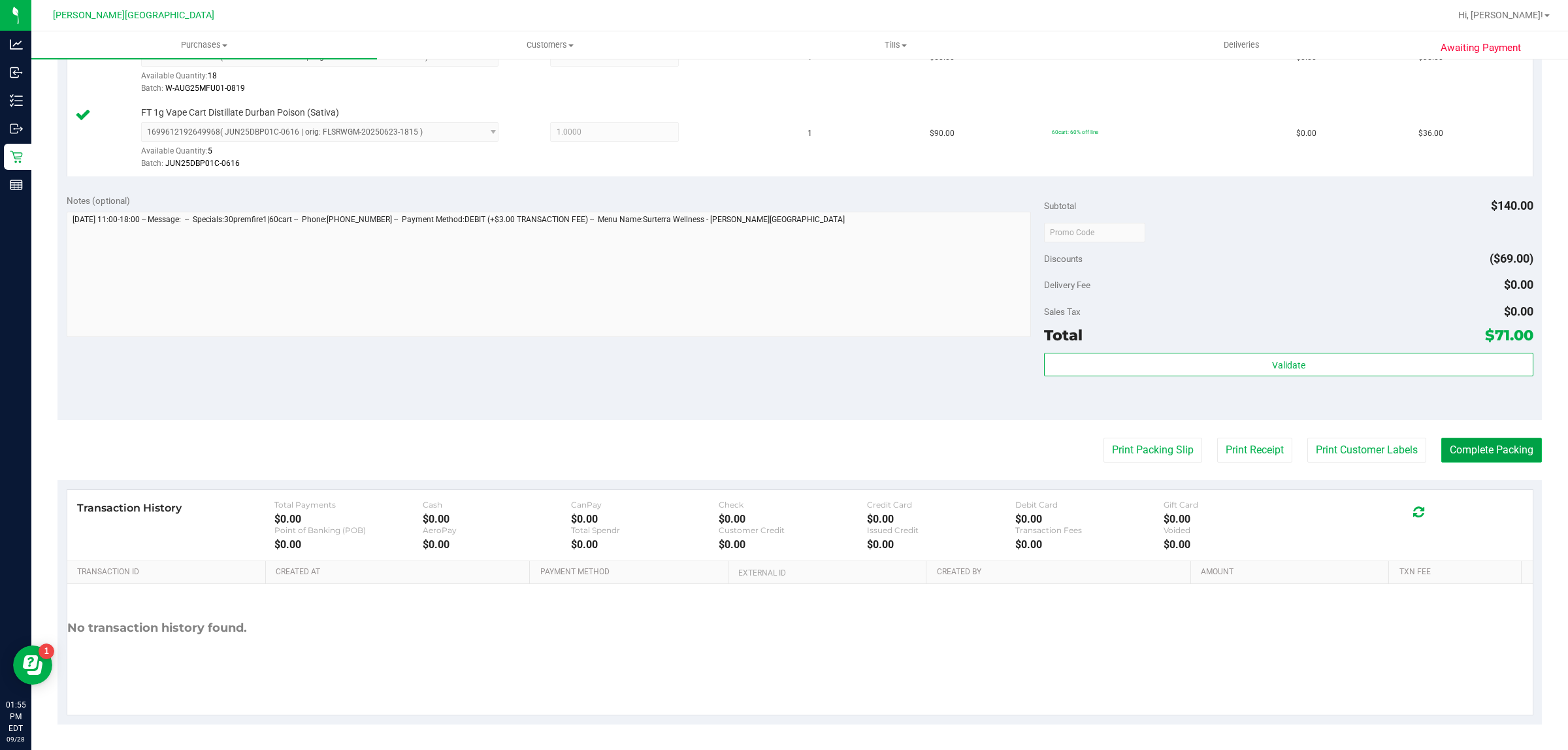
click at [1490, 447] on button "Complete Packing" at bounding box center [1491, 449] width 101 height 25
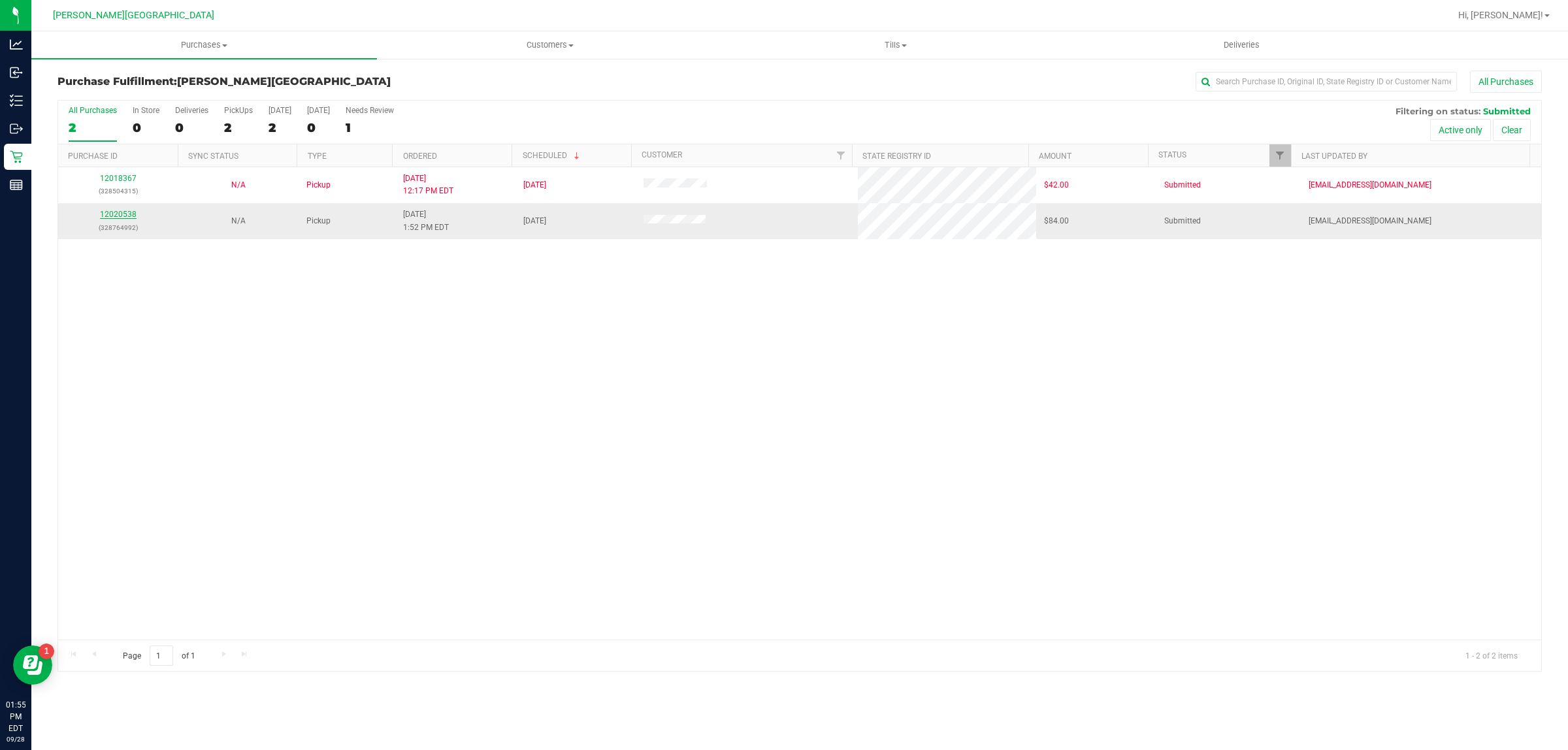
click at [109, 219] on link "12020538" at bounding box center [118, 214] width 36 height 9
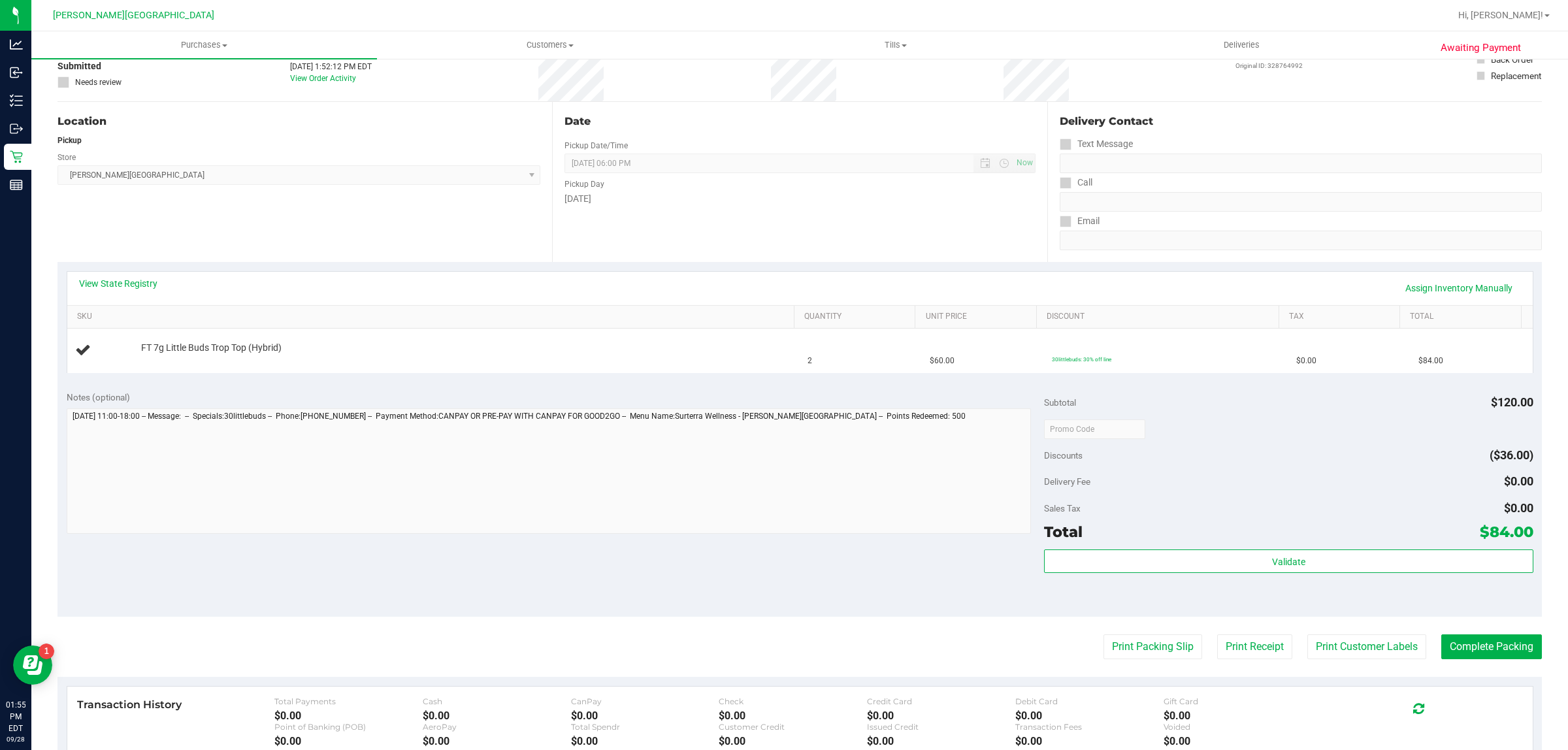
scroll to position [164, 0]
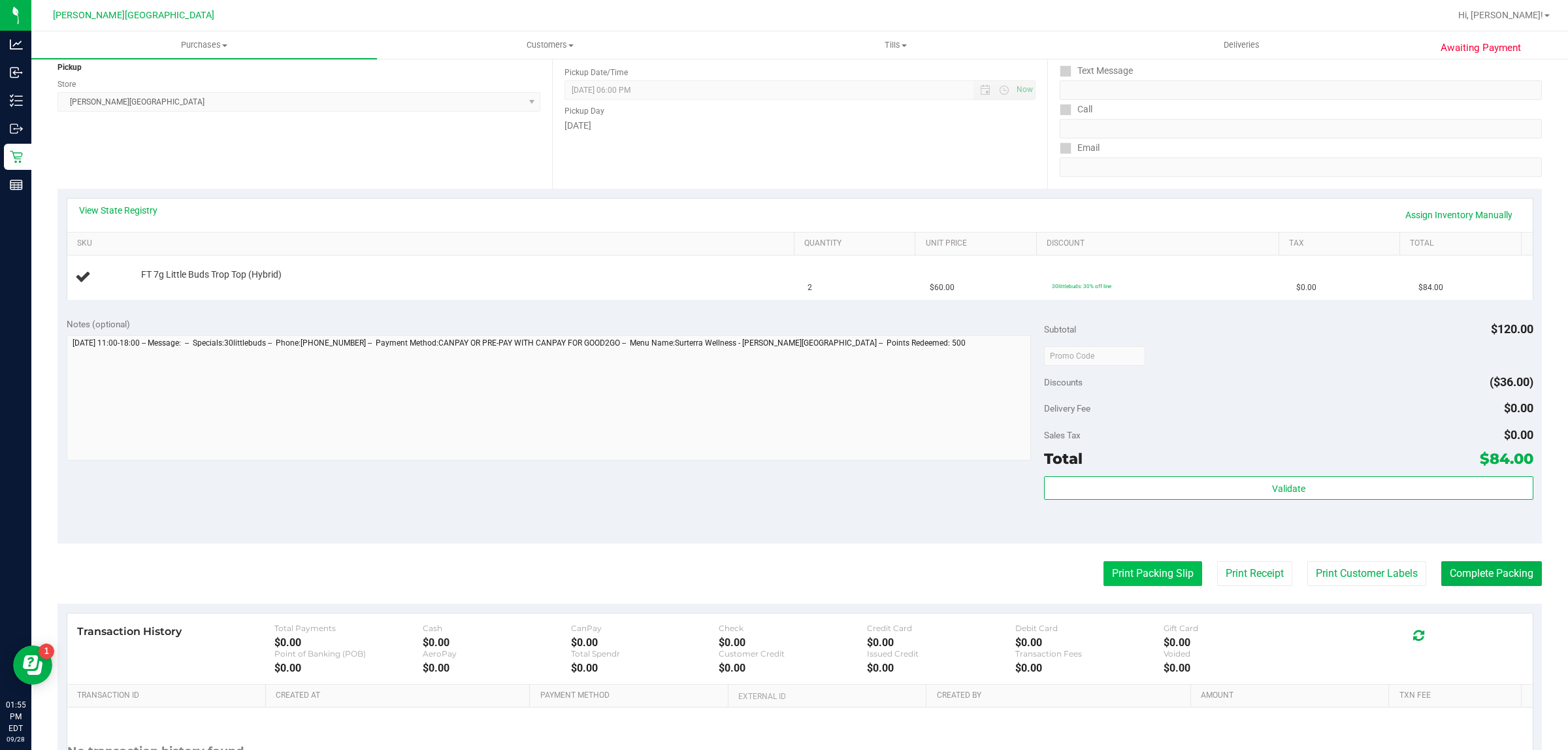
click at [1104, 579] on button "Print Packing Slip" at bounding box center [1153, 573] width 98 height 25
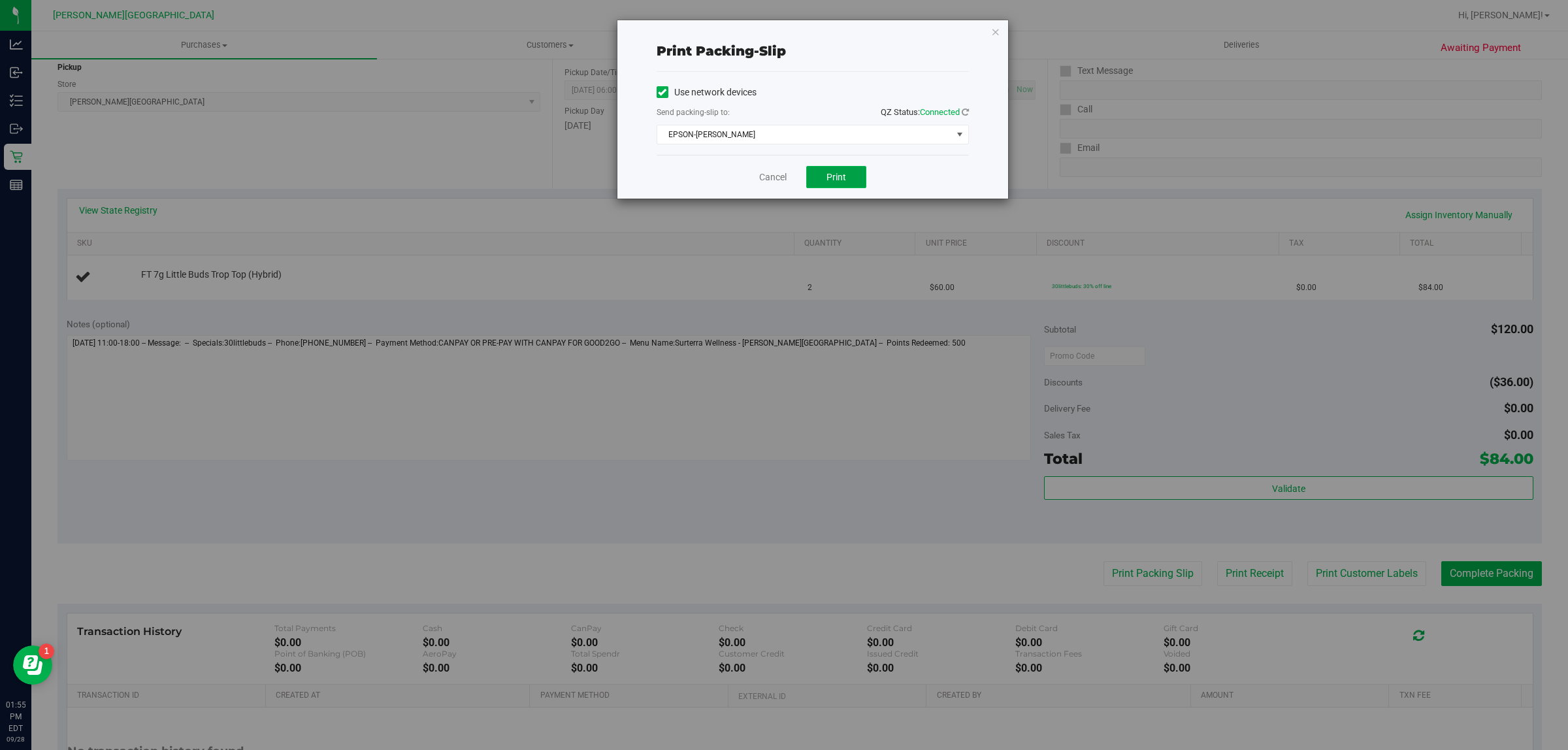
click at [854, 170] on button "Print" at bounding box center [836, 177] width 60 height 22
click at [773, 181] on link "Cancel" at bounding box center [772, 177] width 27 height 14
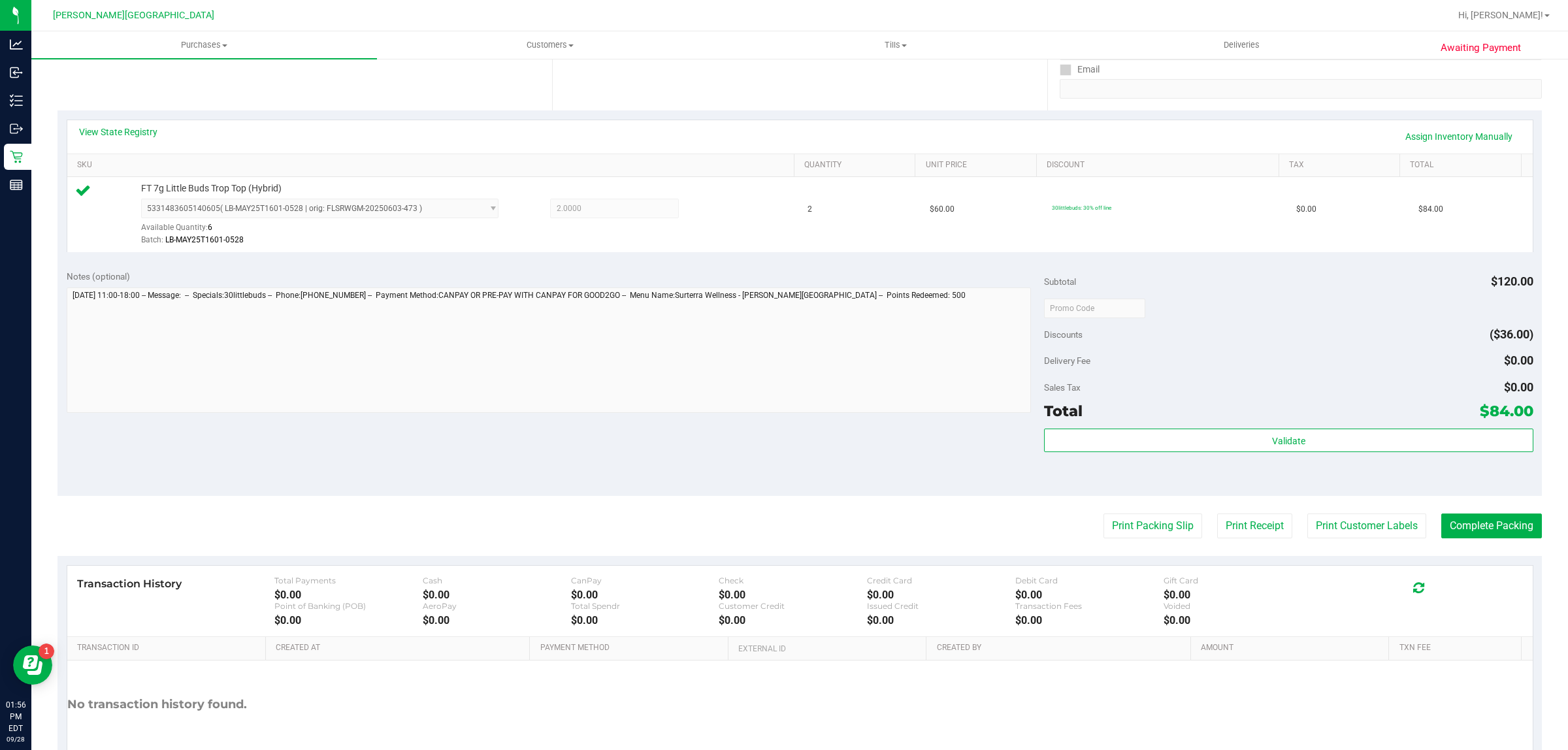
scroll to position [318, 0]
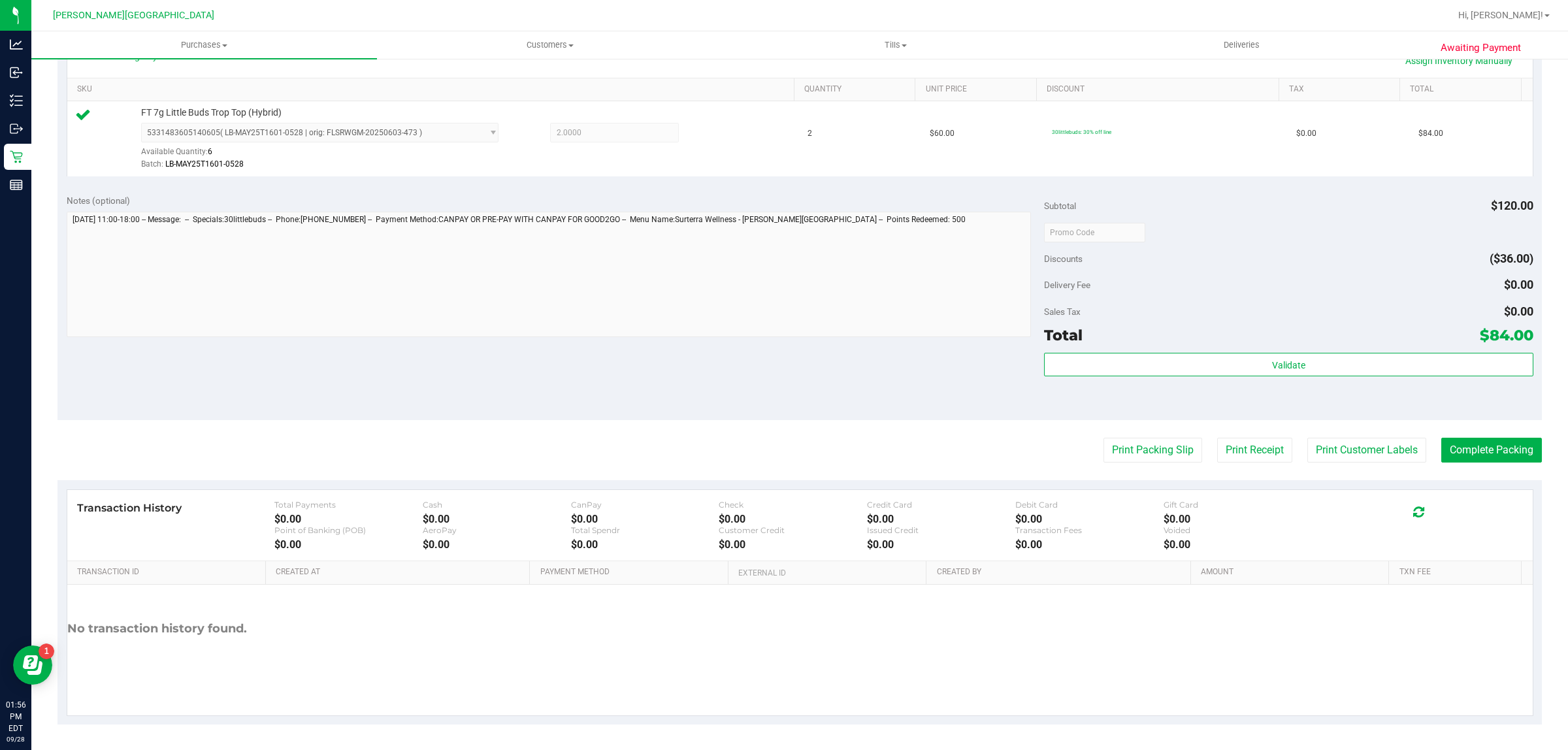
click at [1300, 381] on div "Validate" at bounding box center [1287, 381] width 488 height 58
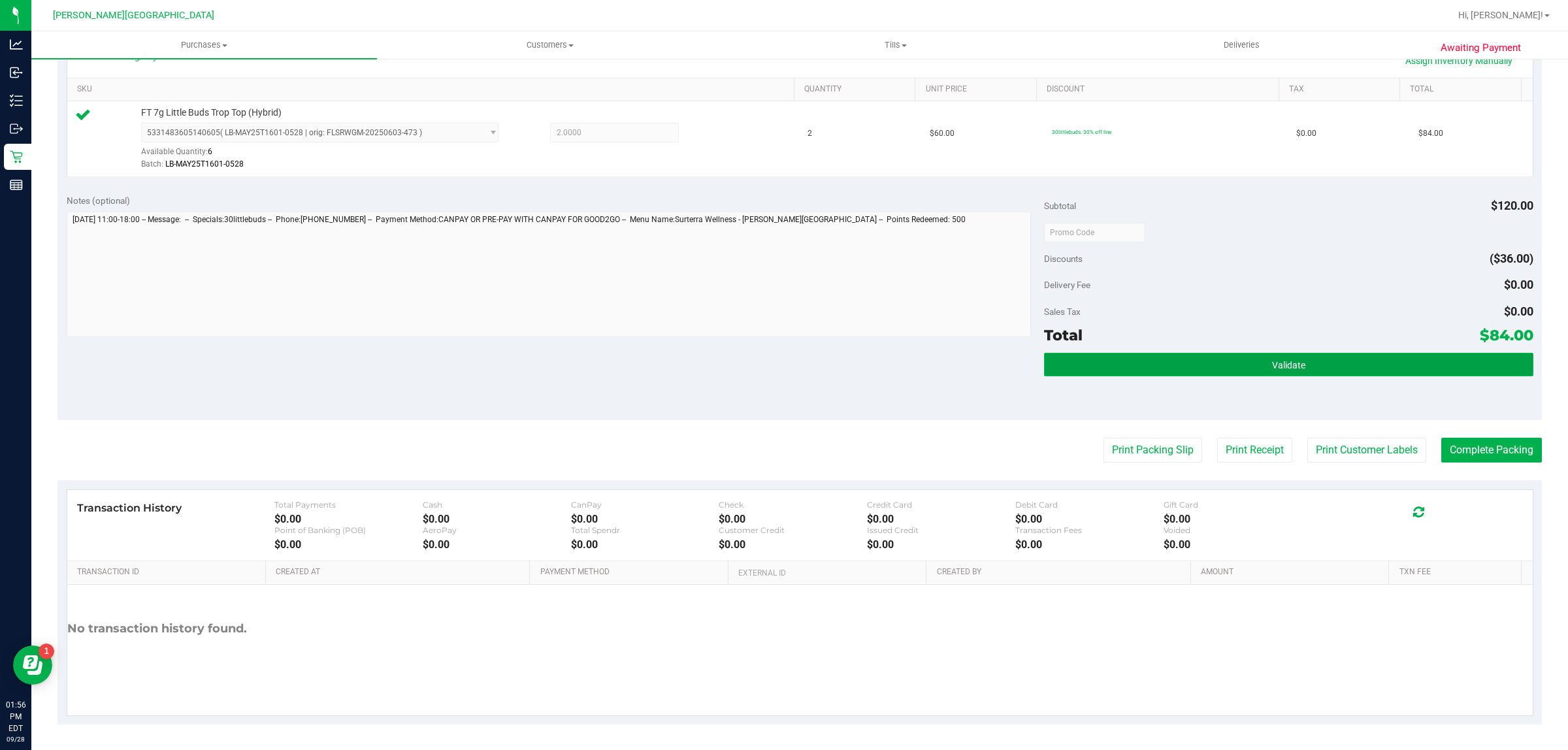
click at [1291, 368] on span "Validate" at bounding box center [1287, 365] width 33 height 10
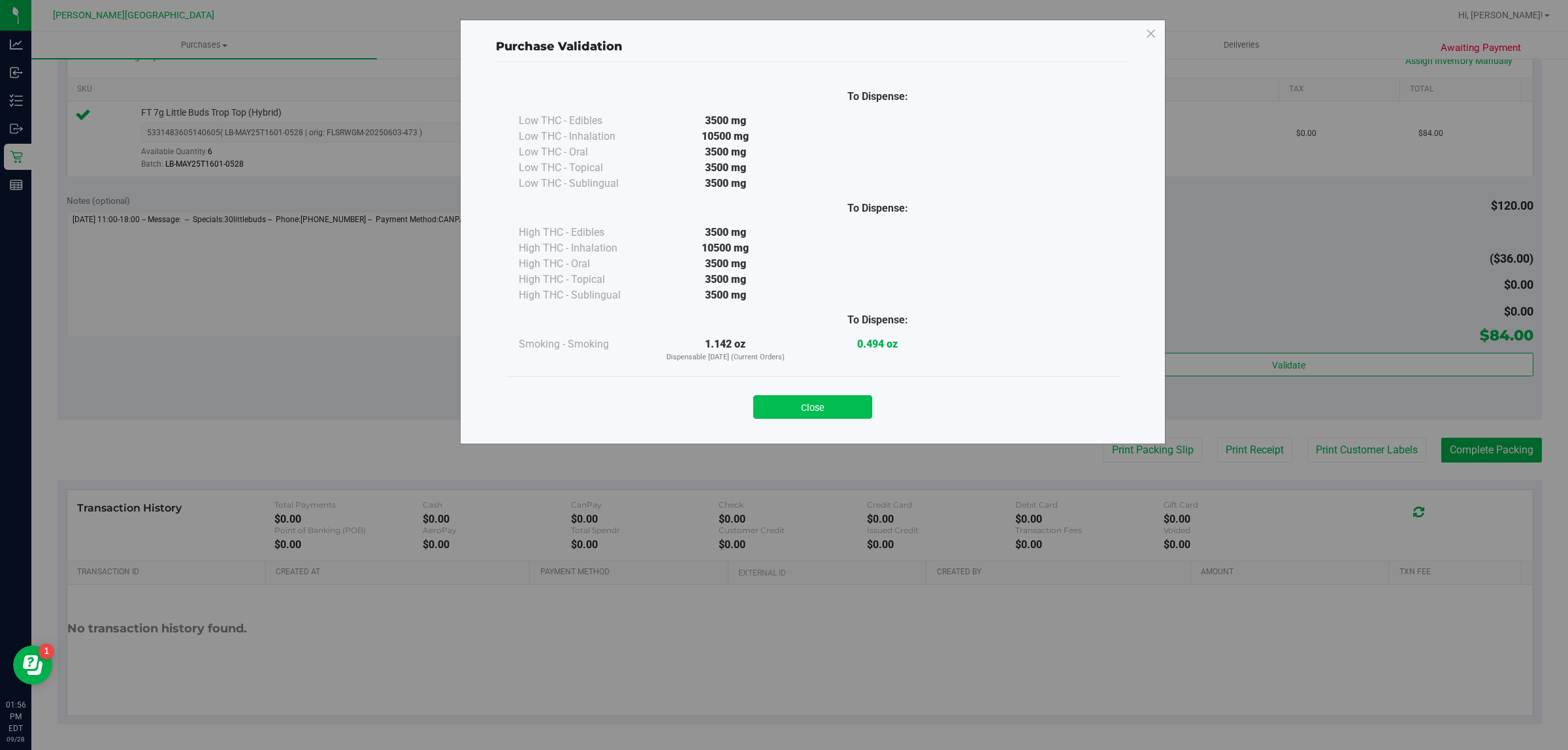
click at [827, 409] on button "Close" at bounding box center [813, 407] width 119 height 24
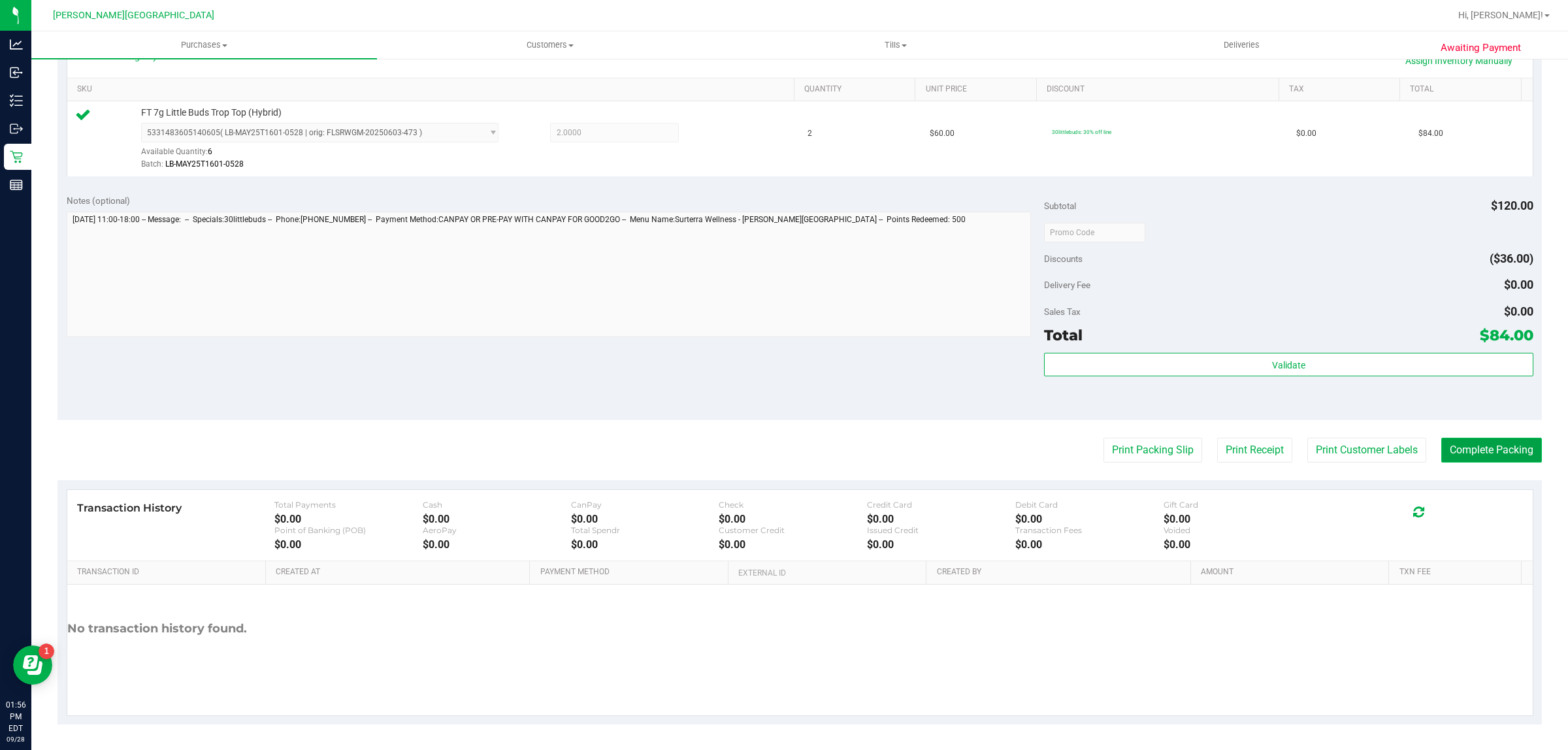
click at [1476, 446] on button "Complete Packing" at bounding box center [1491, 449] width 101 height 25
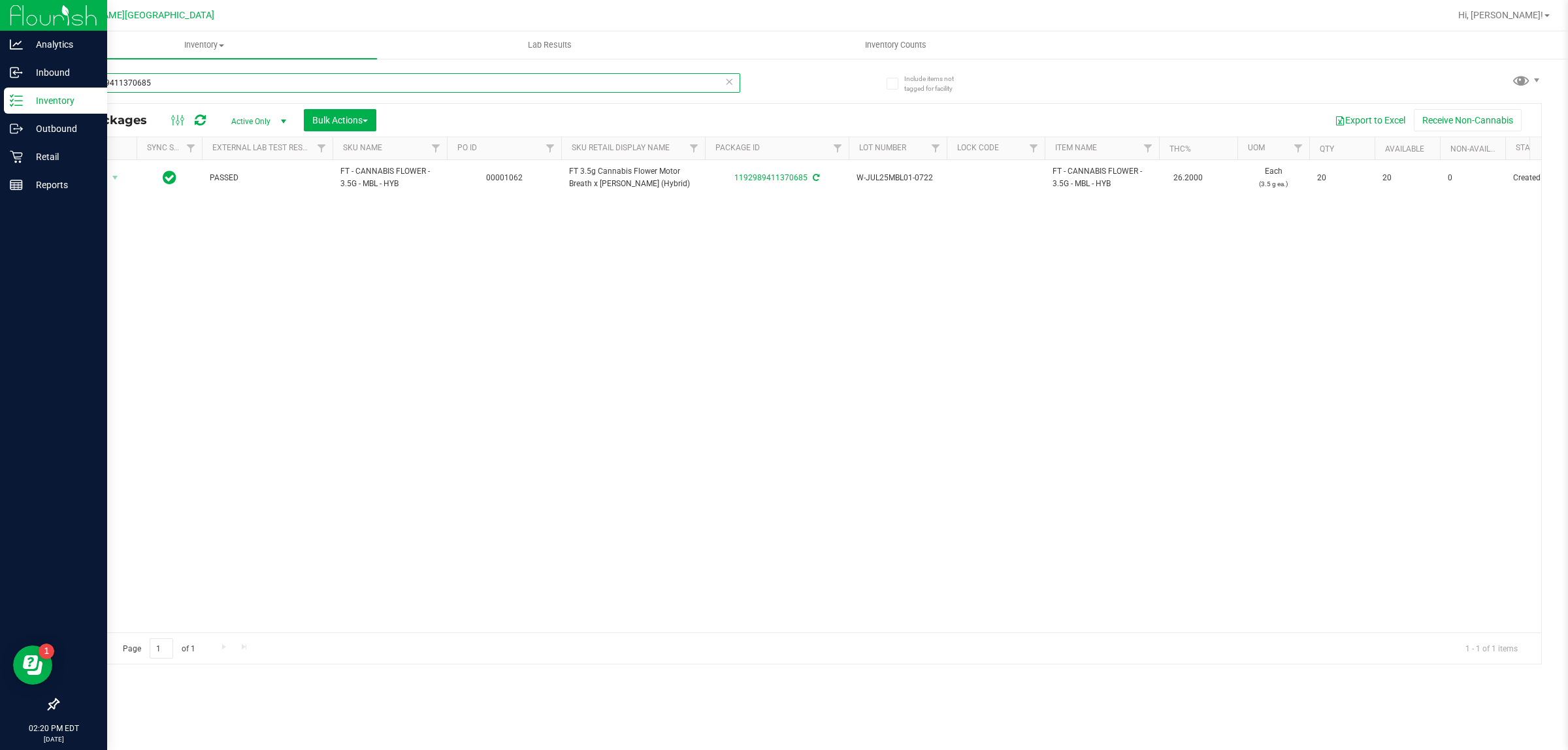
drag, startPoint x: 168, startPoint y: 86, endPoint x: 25, endPoint y: 99, distance: 143.6
click at [25, 99] on div "Analytics Inbound Inventory Outbound Retail Reports 02:20 PM EDT 09/28/2025 09/…" at bounding box center [784, 375] width 1568 height 750
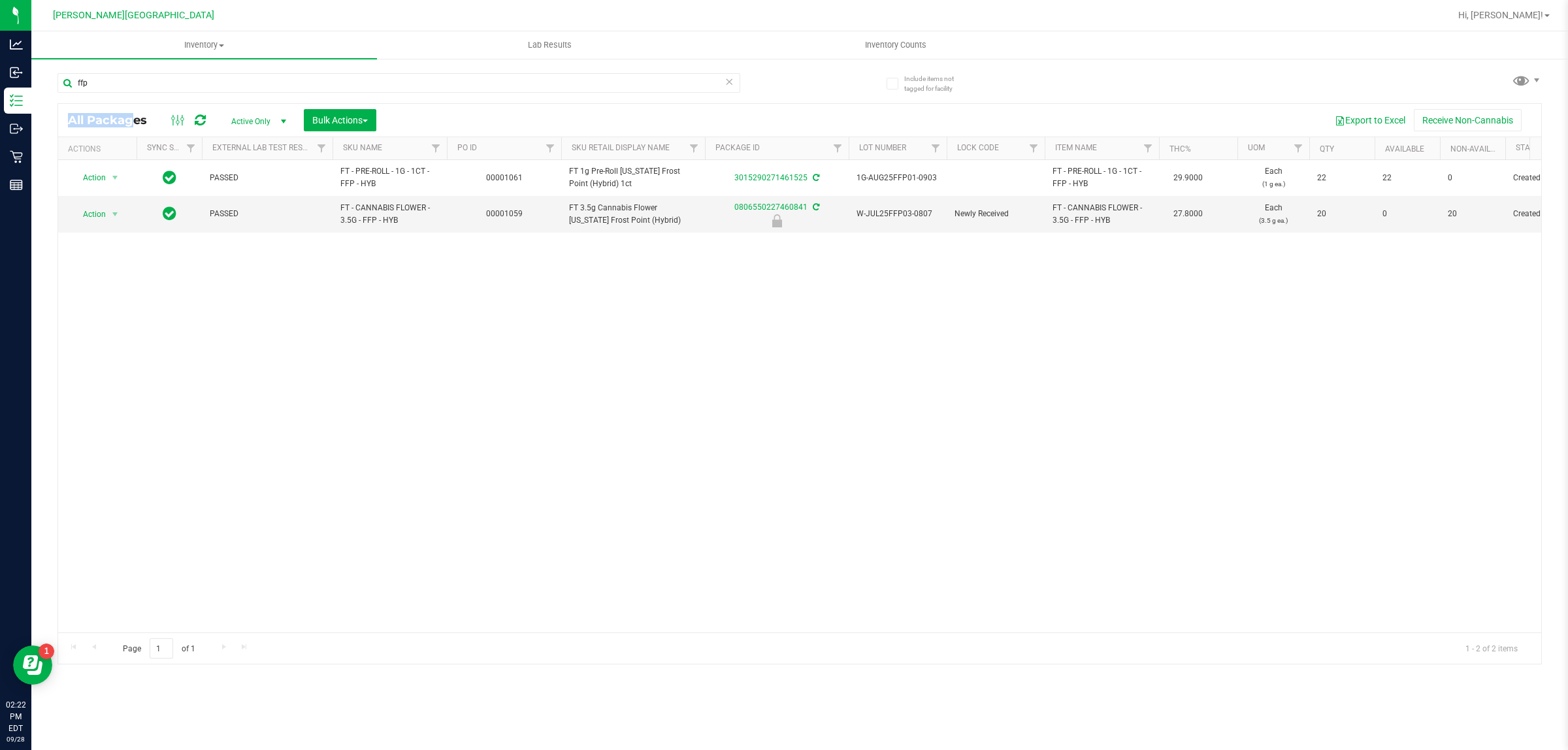
drag, startPoint x: 169, startPoint y: 98, endPoint x: 75, endPoint y: 103, distance: 94.1
click at [74, 103] on div "ffp All Packages Active Only Active Only Lab Samples Locked All External Intern…" at bounding box center [799, 363] width 1484 height 603
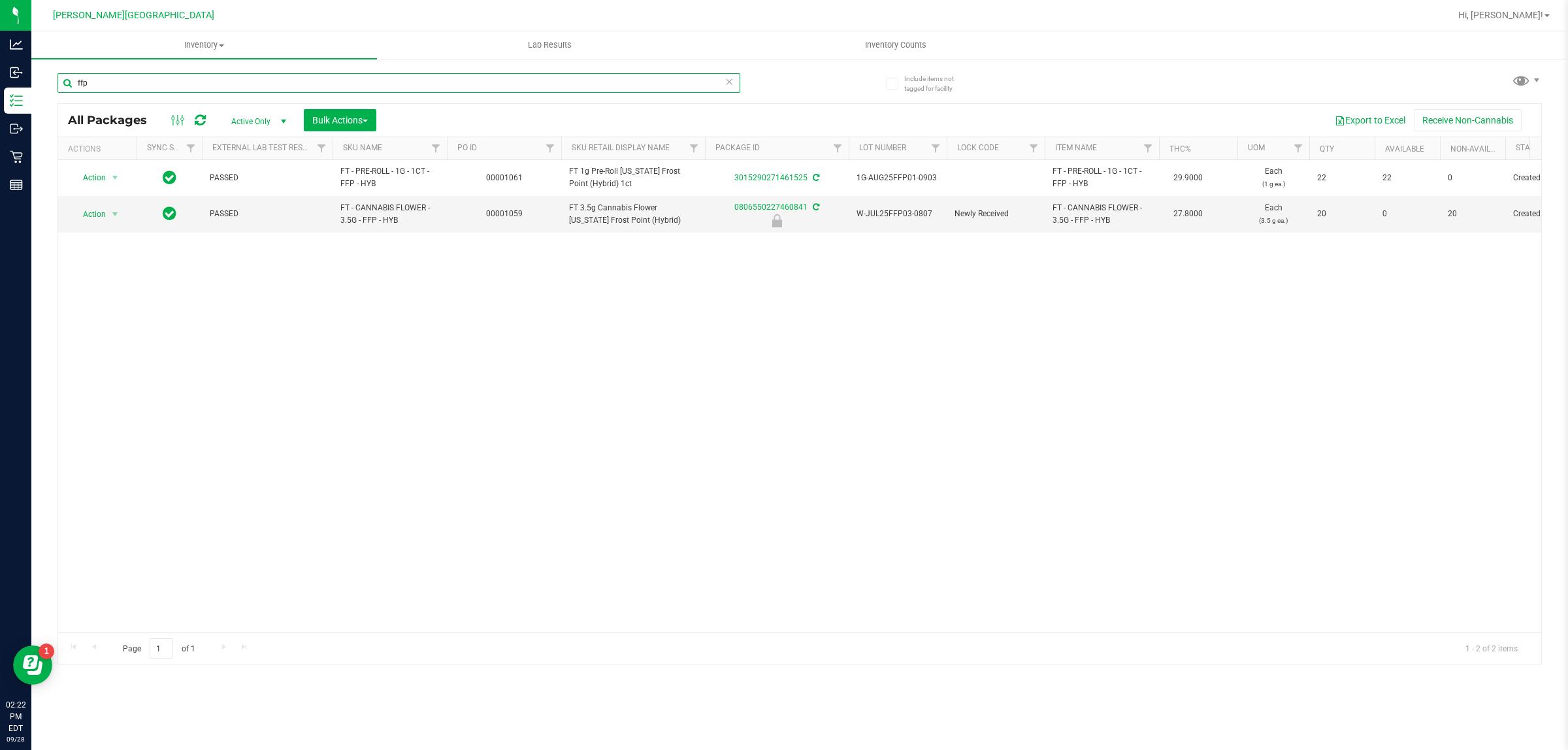
drag, startPoint x: 92, startPoint y: 92, endPoint x: 70, endPoint y: 86, distance: 22.8
click at [70, 86] on input "ffp" at bounding box center [398, 82] width 682 height 19
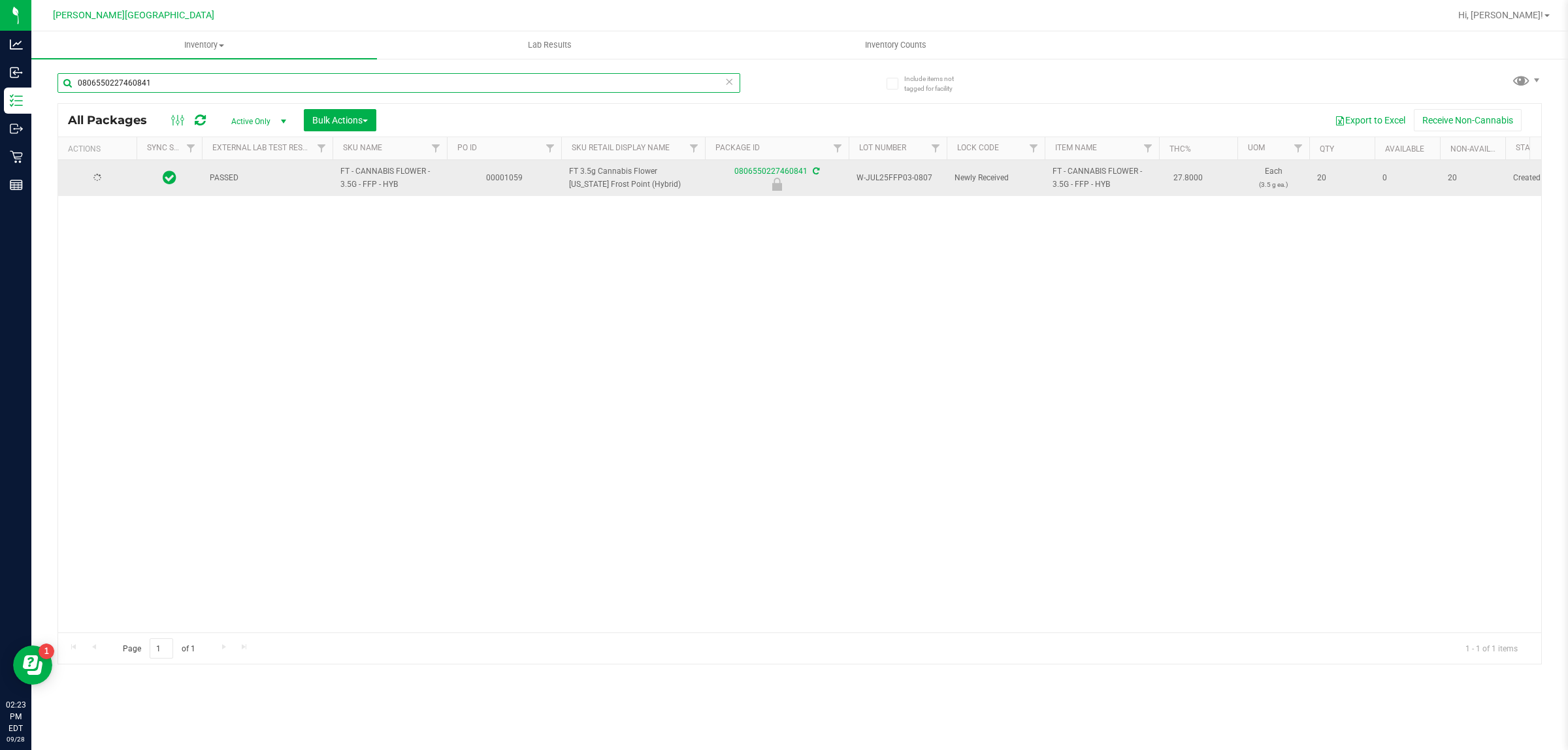
type input "0806550227460841"
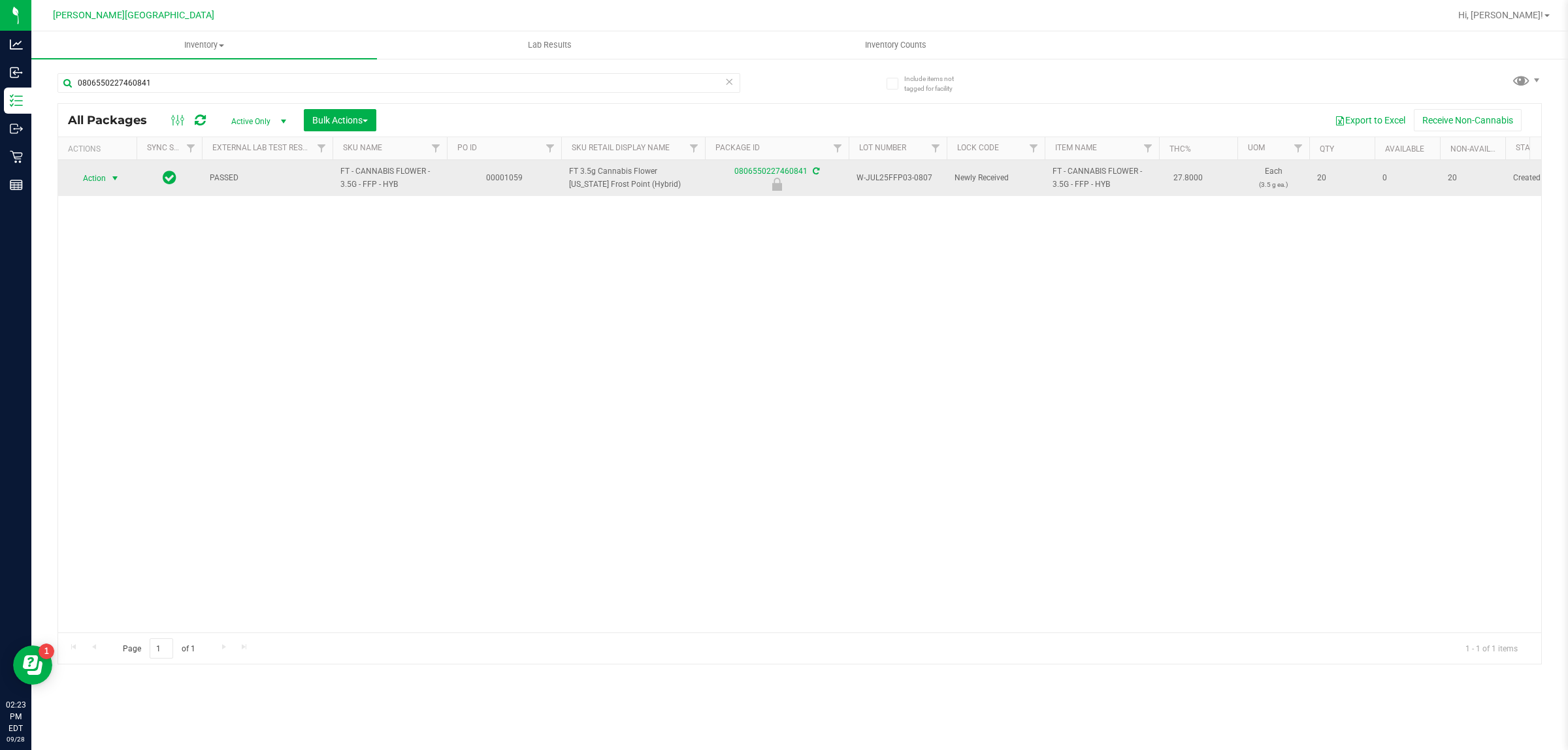
click at [98, 178] on span "Action" at bounding box center [89, 179] width 36 height 19
click at [105, 331] on div "Action Edit attributes Global inventory Locate package Package audit log Print …" at bounding box center [114, 267] width 86 height 158
click at [96, 324] on li "Unlock package" at bounding box center [114, 333] width 84 height 19
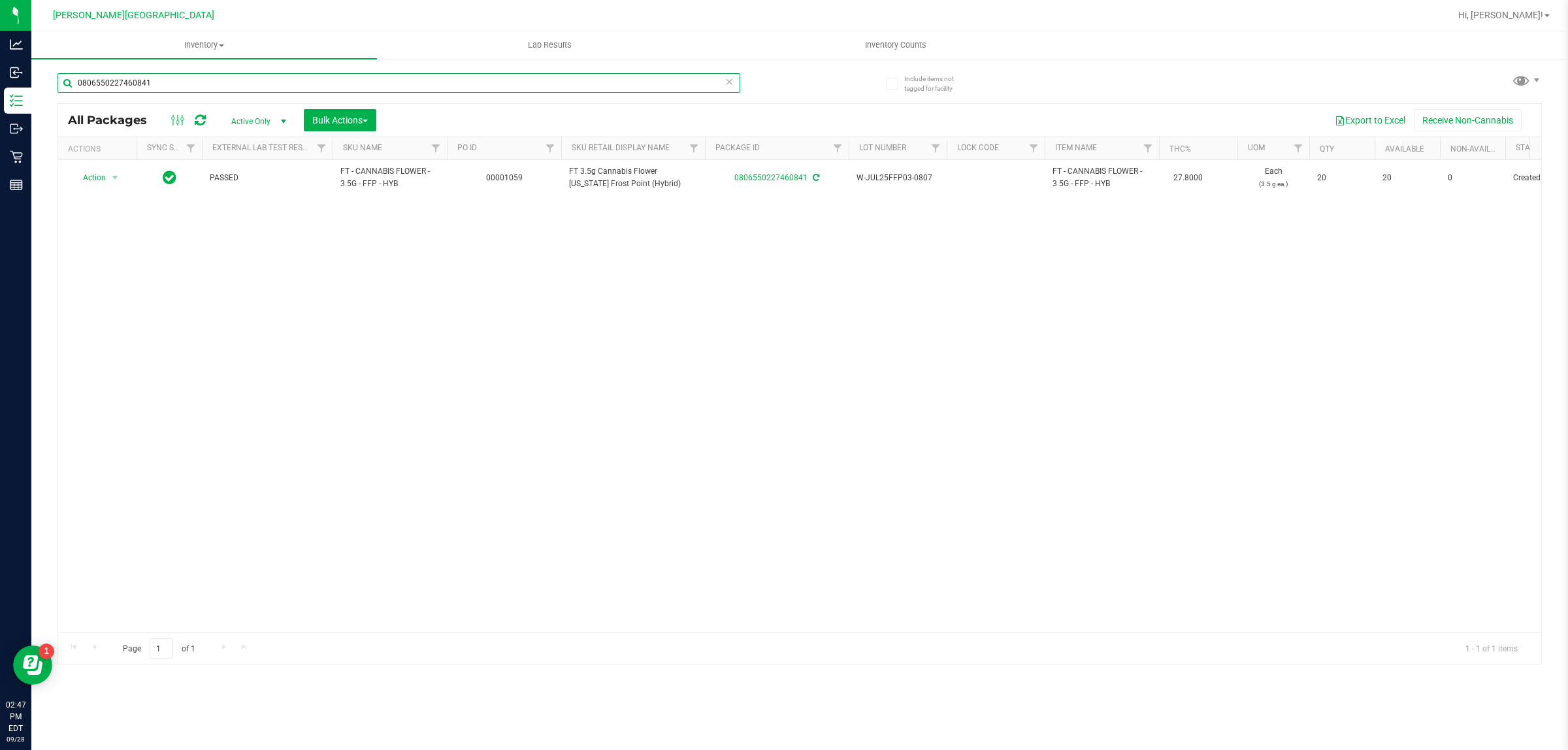
drag, startPoint x: 191, startPoint y: 75, endPoint x: 33, endPoint y: 88, distance: 158.5
click at [33, 88] on div "Include items not tagged for facility 0806550227460841 All Packages Active Only…" at bounding box center [799, 257] width 1537 height 398
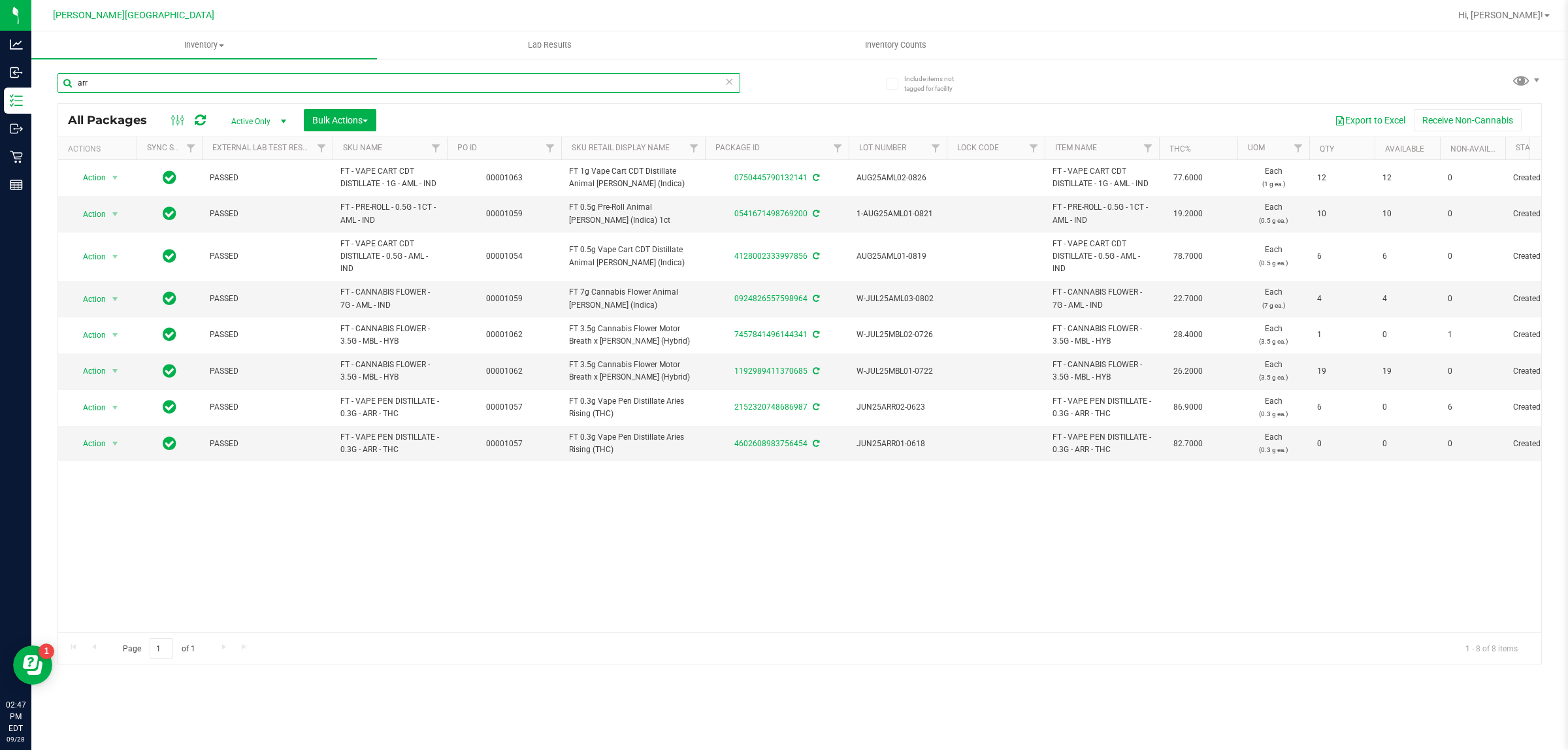
type input "arr"
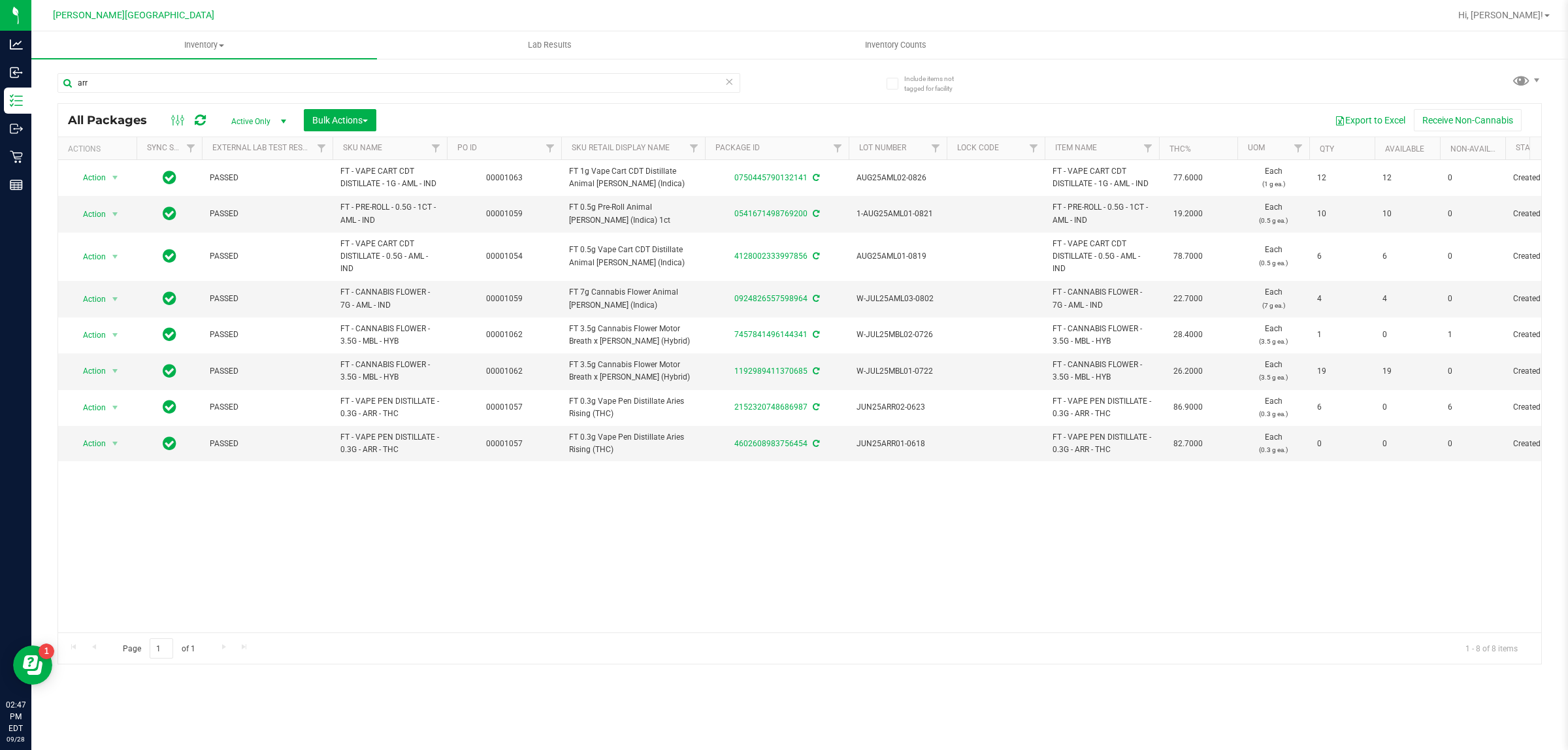
click at [549, 553] on div "Action Action Adjust qty Create package Edit attributes Global inventory Locate…" at bounding box center [799, 396] width 1482 height 472
